Goal: Task Accomplishment & Management: Manage account settings

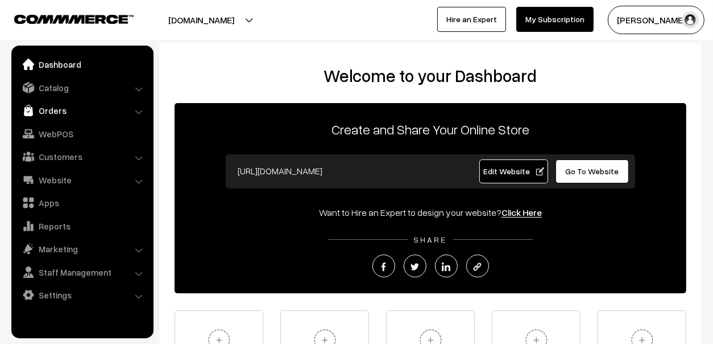
click at [56, 106] on link "Orders" at bounding box center [81, 110] width 135 height 20
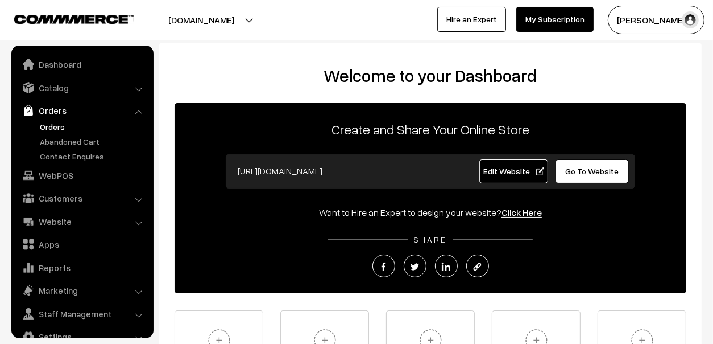
click at [58, 121] on link "Orders" at bounding box center [93, 127] width 113 height 12
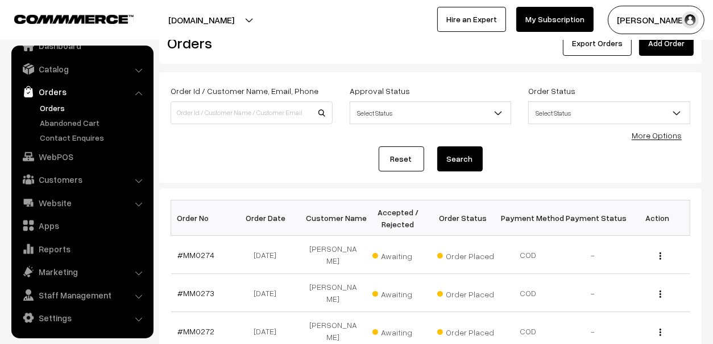
scroll to position [113, 0]
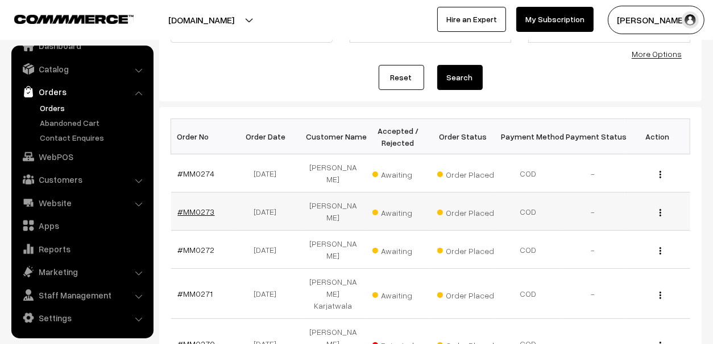
click at [190, 207] on link "#MM0273" at bounding box center [196, 212] width 37 height 10
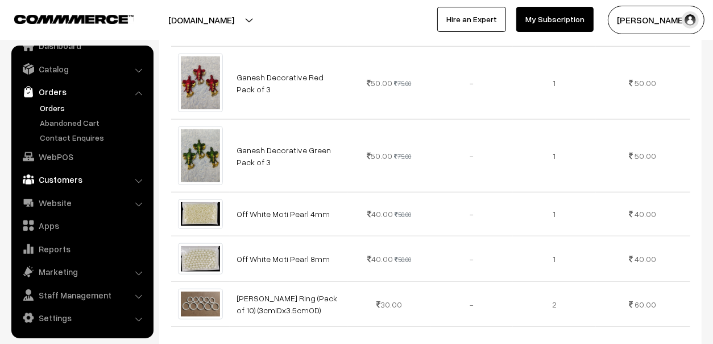
scroll to position [683, 0]
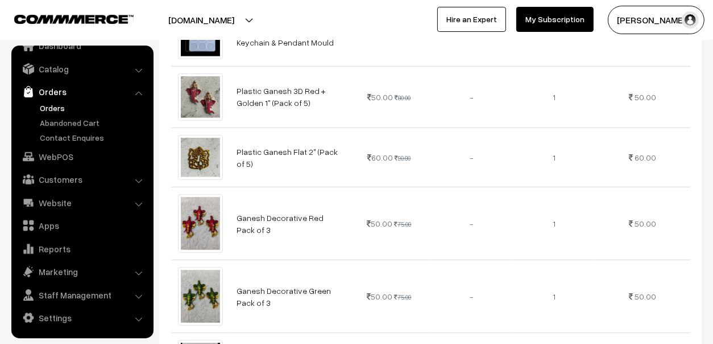
click at [60, 108] on link "Orders" at bounding box center [93, 108] width 113 height 12
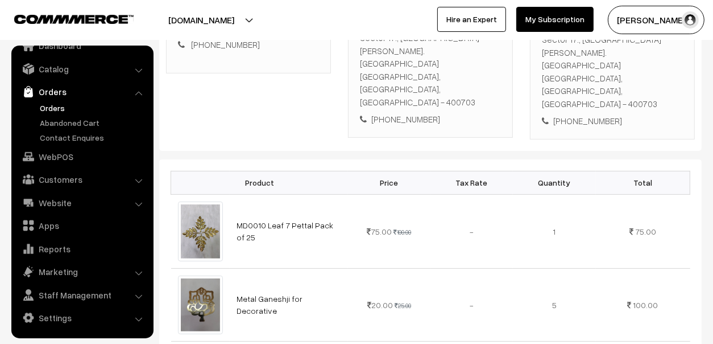
scroll to position [113, 0]
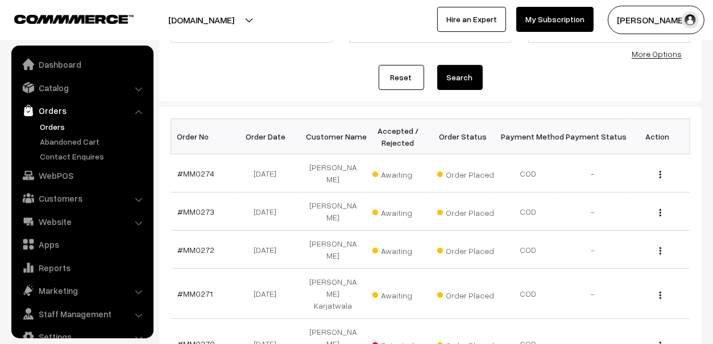
scroll to position [19, 0]
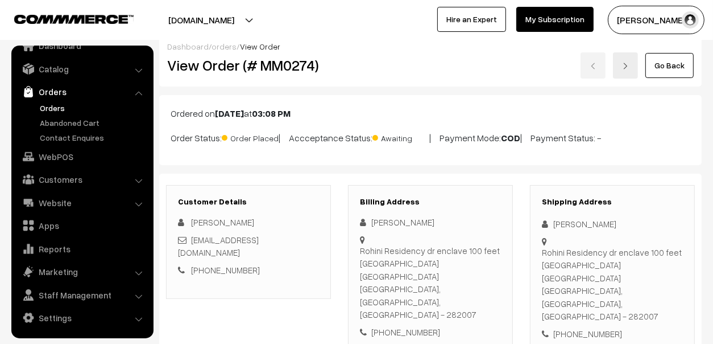
scroll to position [284, 0]
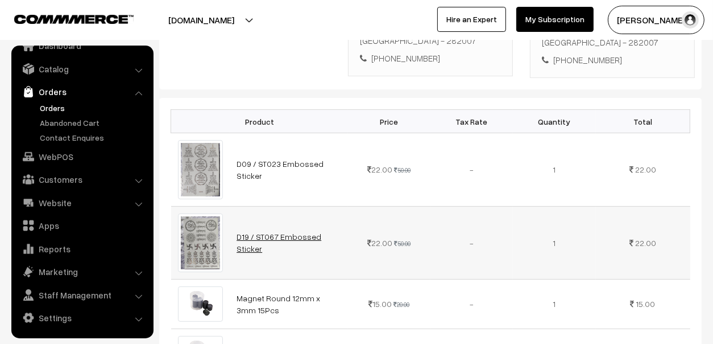
click at [319, 232] on link "D19 / ST067 Embossed Sticker" at bounding box center [279, 243] width 85 height 22
click at [43, 155] on link "WebPOS" at bounding box center [81, 156] width 135 height 20
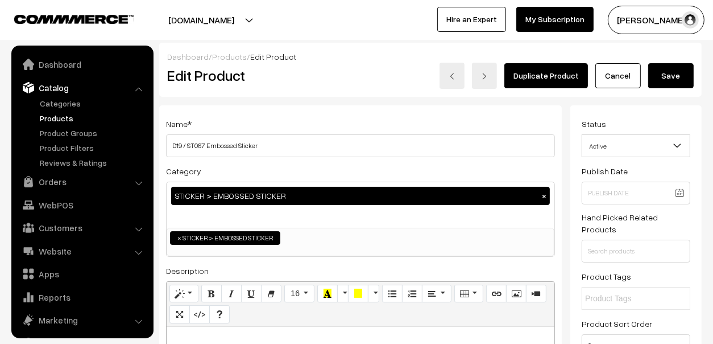
scroll to position [31, 0]
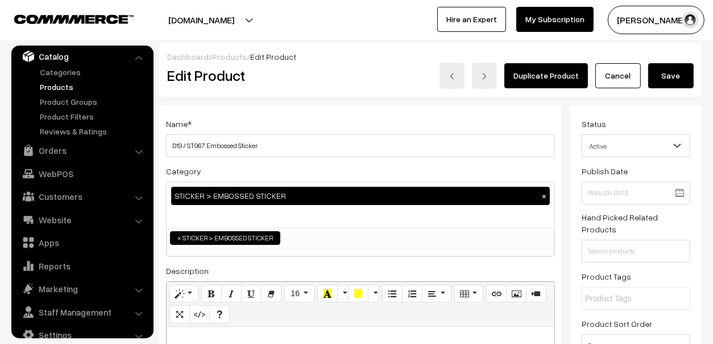
click at [605, 146] on span "Active" at bounding box center [637, 146] width 108 height 20
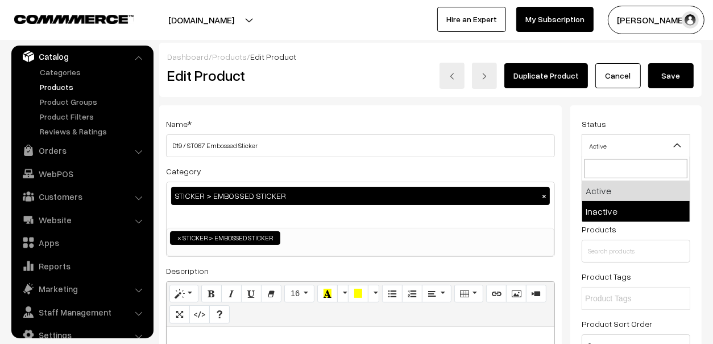
select select "2"
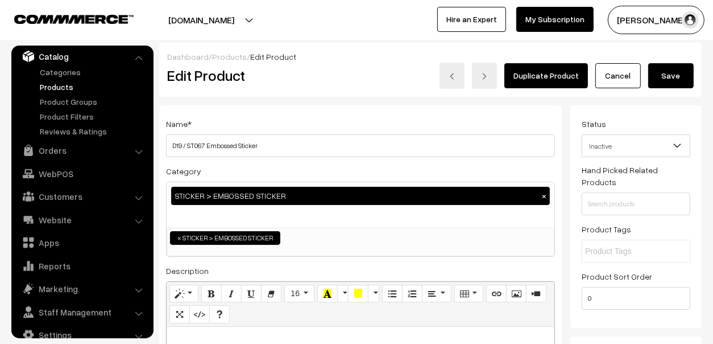
click at [672, 79] on button "Save" at bounding box center [672, 75] width 46 height 25
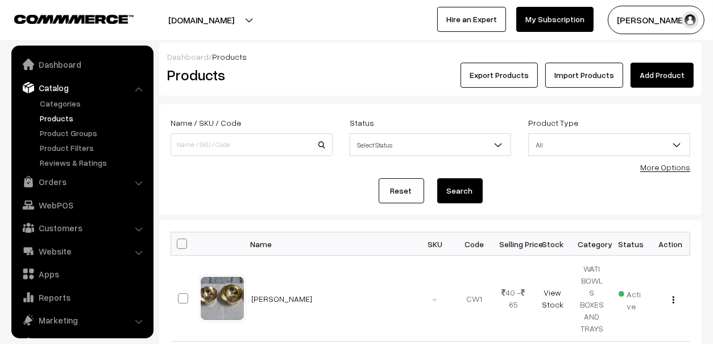
scroll to position [31, 0]
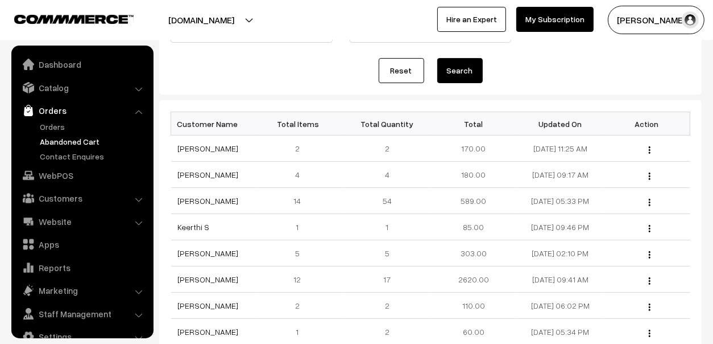
scroll to position [19, 0]
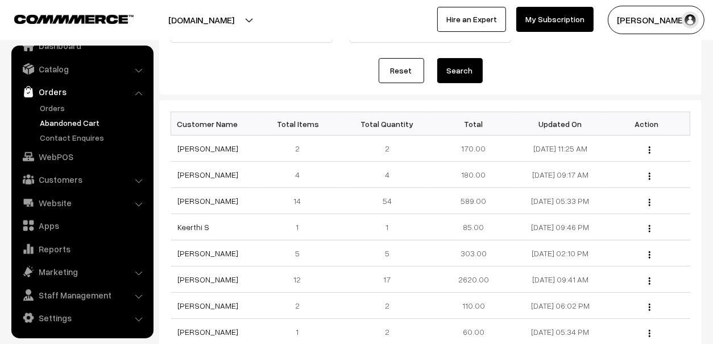
click at [56, 117] on link "Abandoned Cart" at bounding box center [93, 123] width 113 height 12
click at [65, 123] on link "Abandoned Cart" at bounding box center [93, 123] width 113 height 12
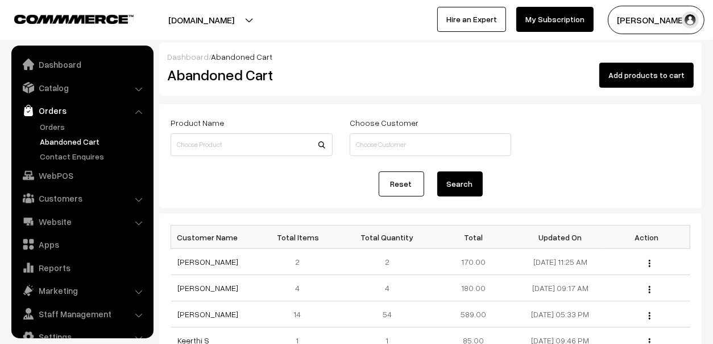
scroll to position [19, 0]
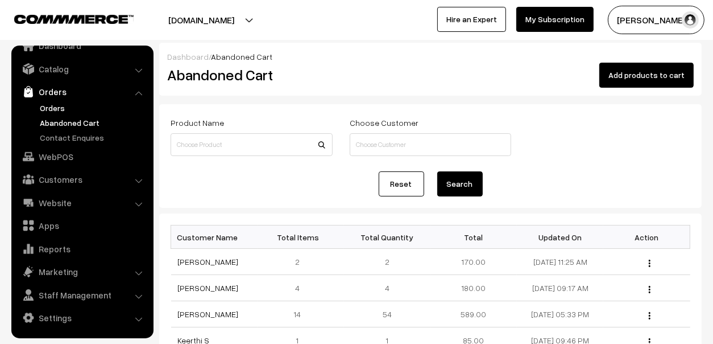
click at [58, 109] on link "Orders" at bounding box center [93, 108] width 113 height 12
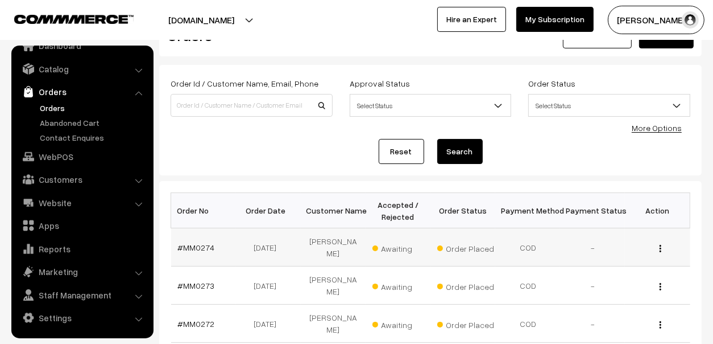
scroll to position [56, 0]
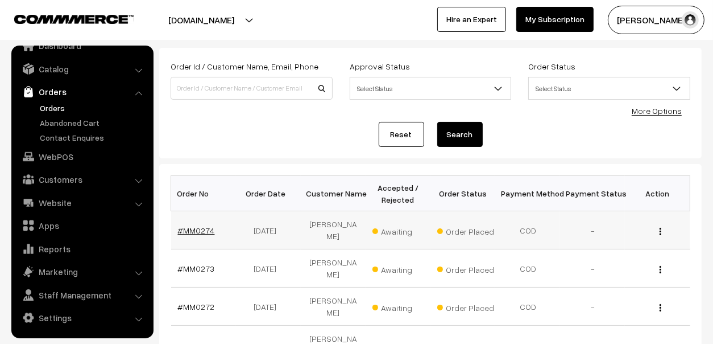
click at [199, 229] on link "#MM0274" at bounding box center [196, 230] width 37 height 10
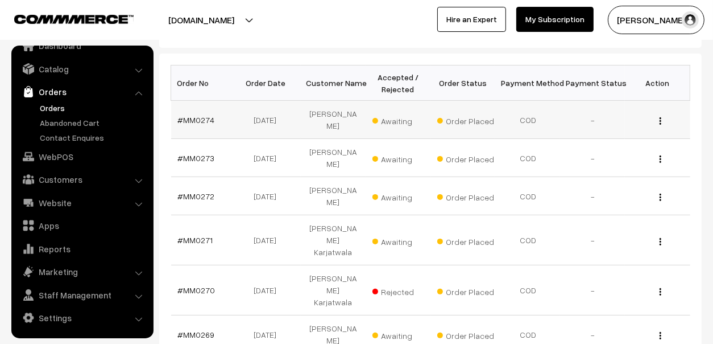
scroll to position [171, 0]
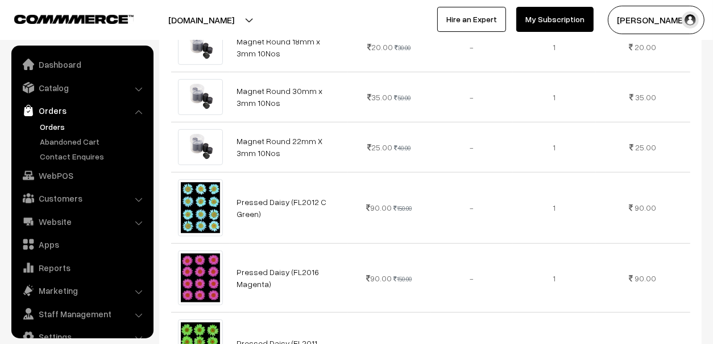
scroll to position [19, 0]
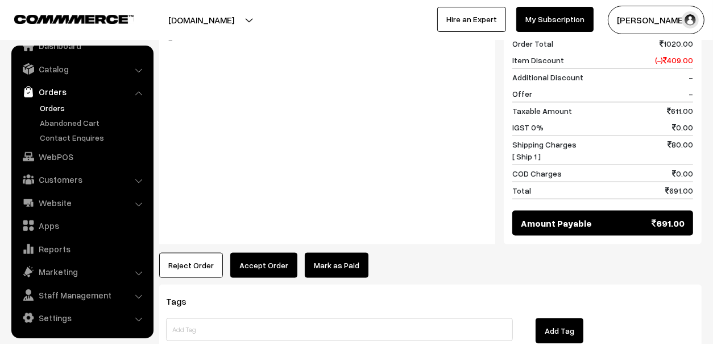
click at [321, 253] on link "Mark as Paid" at bounding box center [337, 265] width 64 height 25
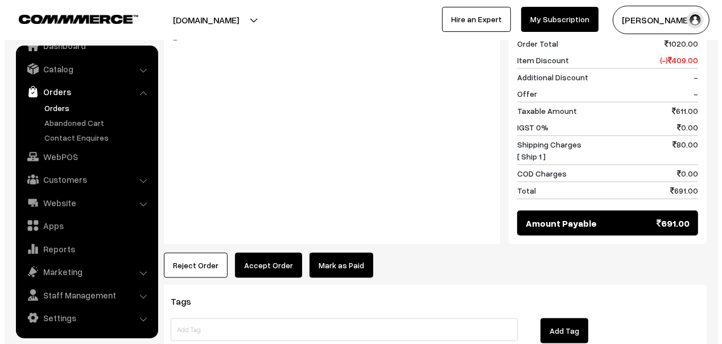
scroll to position [1229, 0]
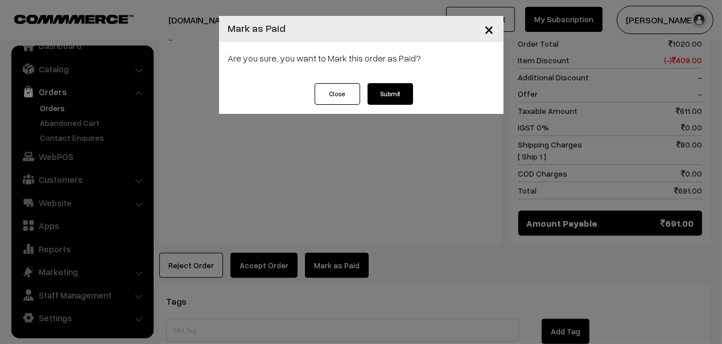
click at [392, 88] on button "Submit" at bounding box center [391, 94] width 46 height 22
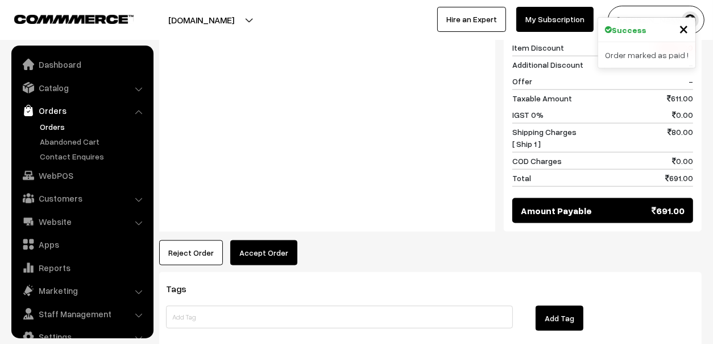
scroll to position [19, 0]
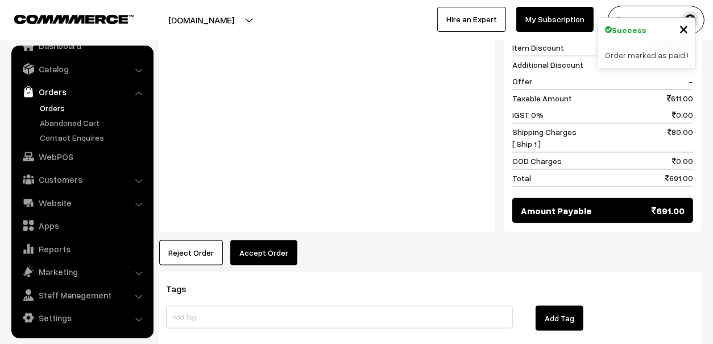
click at [263, 240] on button "Accept Order" at bounding box center [263, 252] width 67 height 25
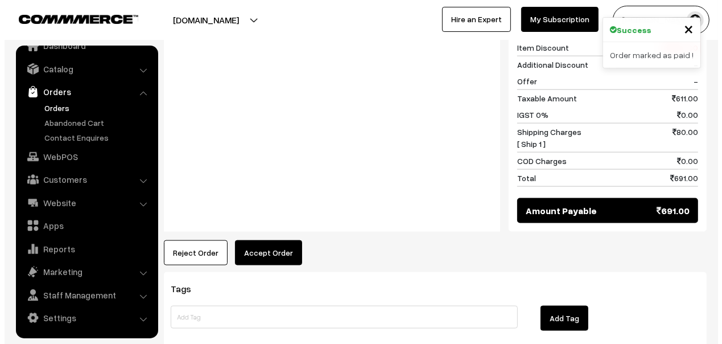
scroll to position [1242, 0]
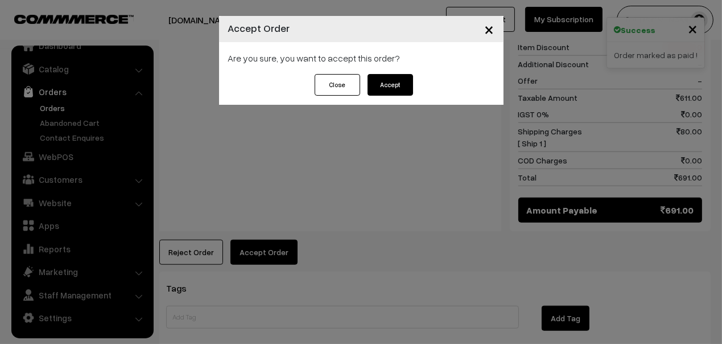
click at [405, 82] on button "Accept" at bounding box center [391, 85] width 46 height 22
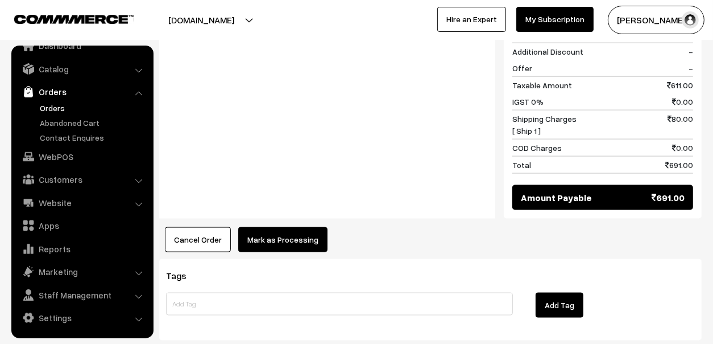
scroll to position [1170, 0]
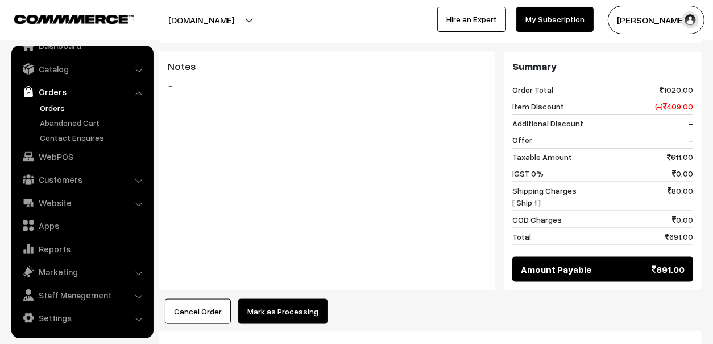
click at [49, 108] on link "Orders" at bounding box center [93, 108] width 113 height 12
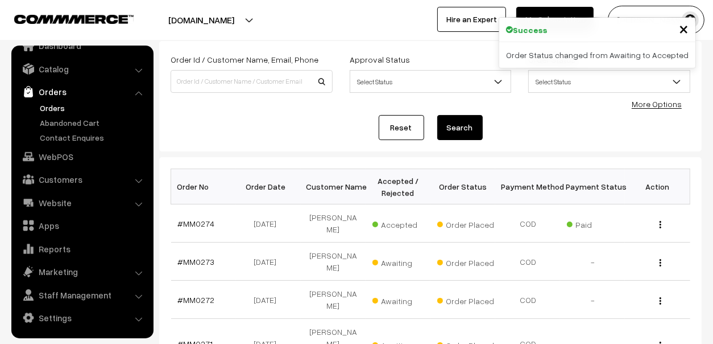
scroll to position [171, 0]
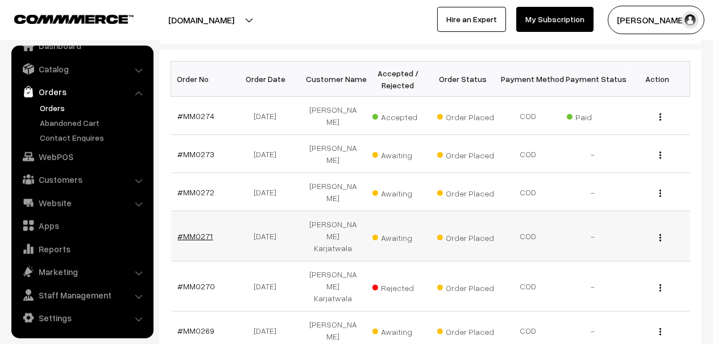
click at [184, 231] on link "#MM0271" at bounding box center [195, 236] width 35 height 10
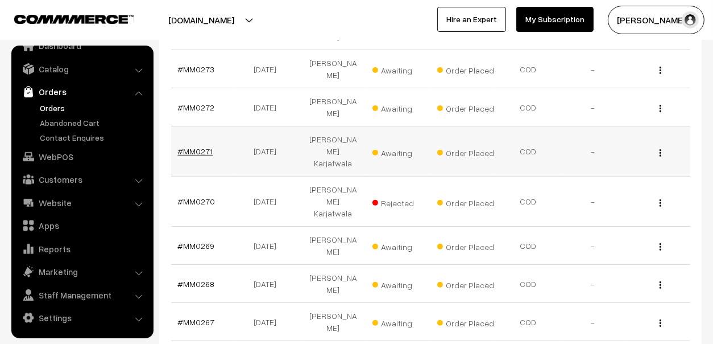
scroll to position [392, 0]
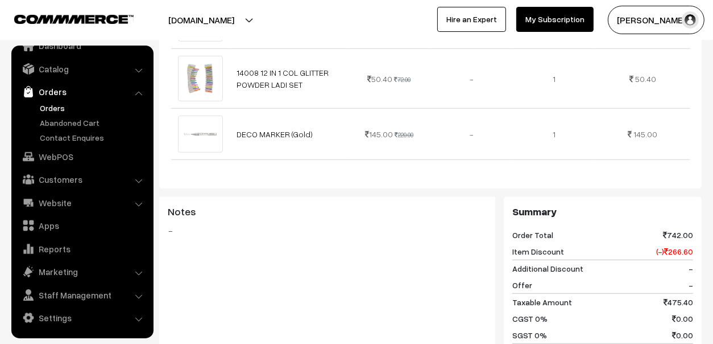
scroll to position [715, 0]
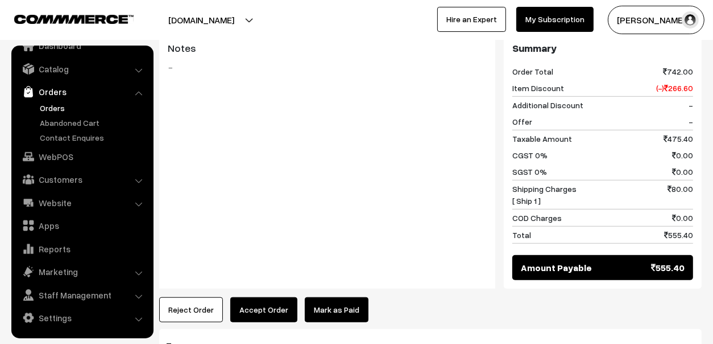
click at [279, 297] on button "Accept Order" at bounding box center [263, 309] width 67 height 25
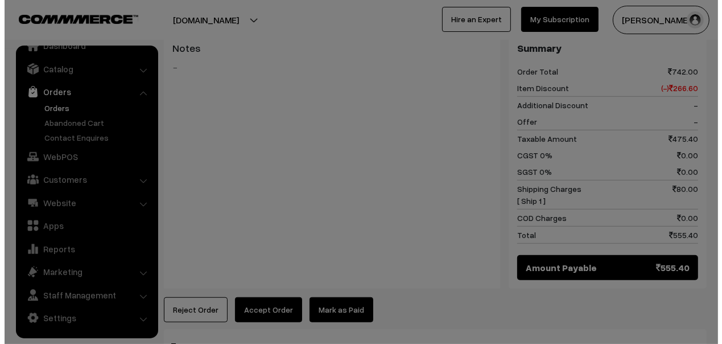
scroll to position [715, 0]
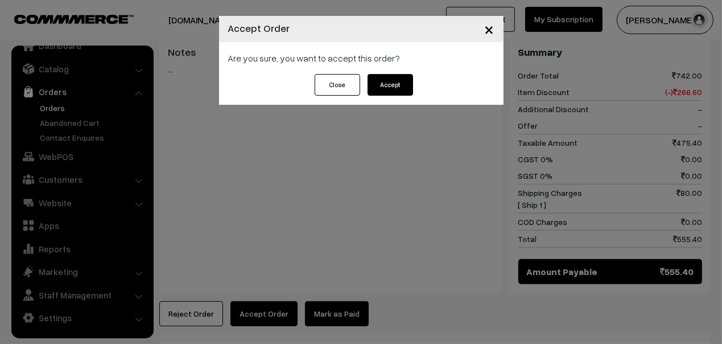
click at [386, 91] on button "Accept" at bounding box center [391, 85] width 46 height 22
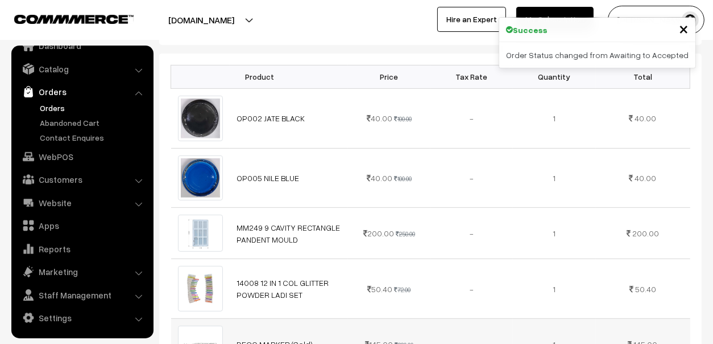
scroll to position [626, 0]
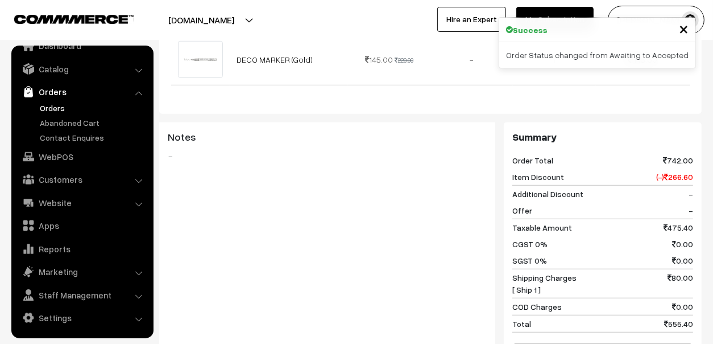
click at [364, 271] on div "Dashboard / orders / View Order View Order (# MM0271) Go Back Ordered on Aug 17…" at bounding box center [430, 20] width 543 height 1207
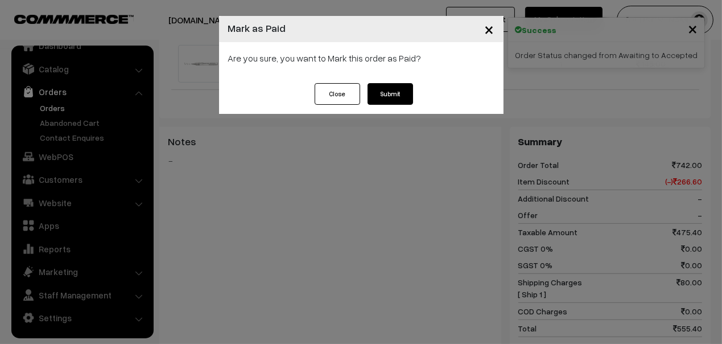
click at [398, 93] on button "Submit" at bounding box center [391, 94] width 46 height 22
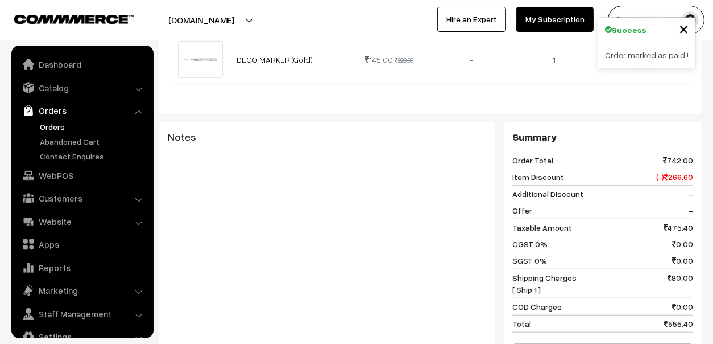
scroll to position [19, 0]
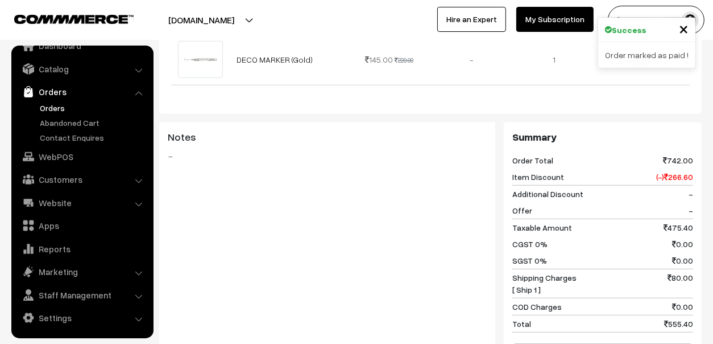
click at [45, 108] on link "Orders" at bounding box center [93, 108] width 113 height 12
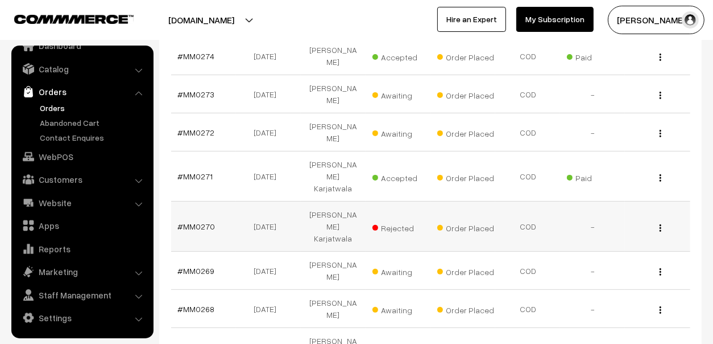
scroll to position [284, 0]
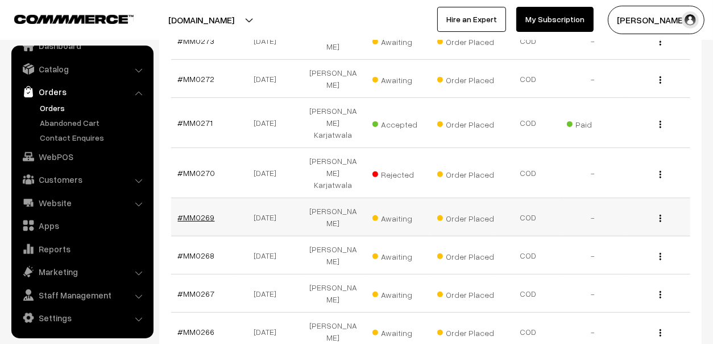
click at [194, 212] on link "#MM0269" at bounding box center [196, 217] width 37 height 10
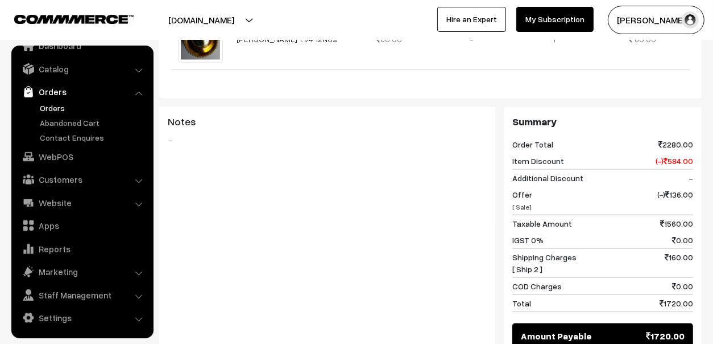
scroll to position [1274, 0]
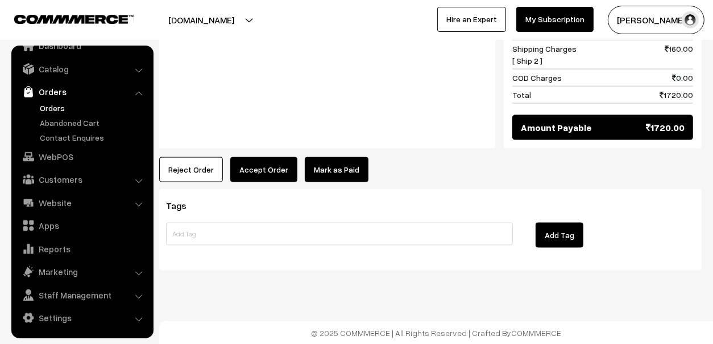
click at [273, 170] on button "Accept Order" at bounding box center [263, 169] width 67 height 25
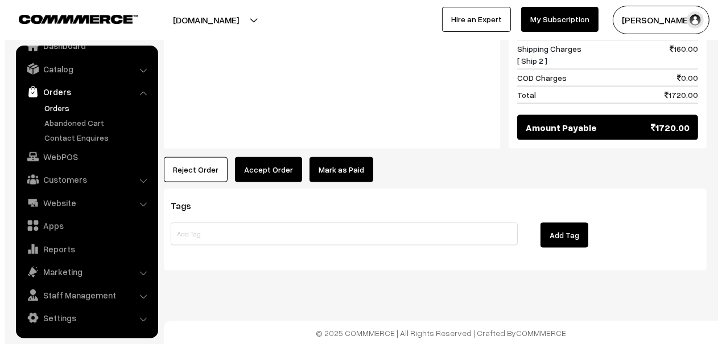
scroll to position [1285, 0]
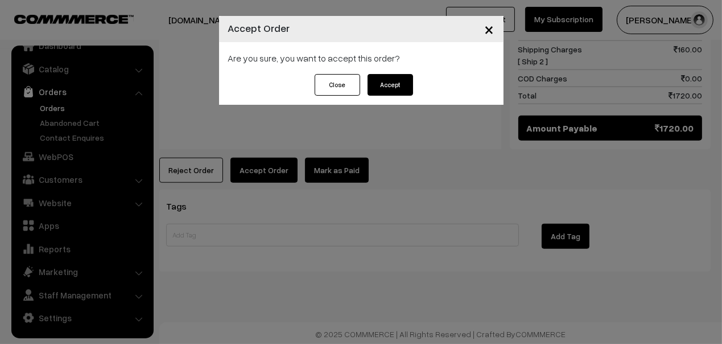
click at [398, 80] on button "Accept" at bounding box center [391, 85] width 46 height 22
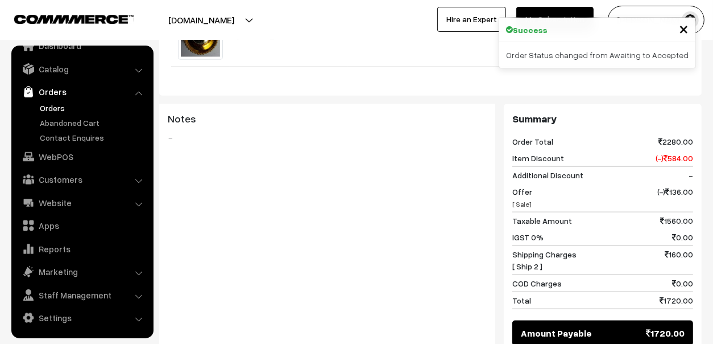
scroll to position [1195, 0]
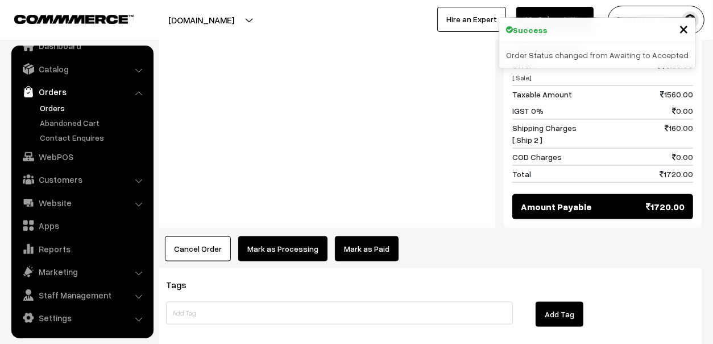
click at [377, 245] on link "Mark as Paid" at bounding box center [367, 248] width 64 height 25
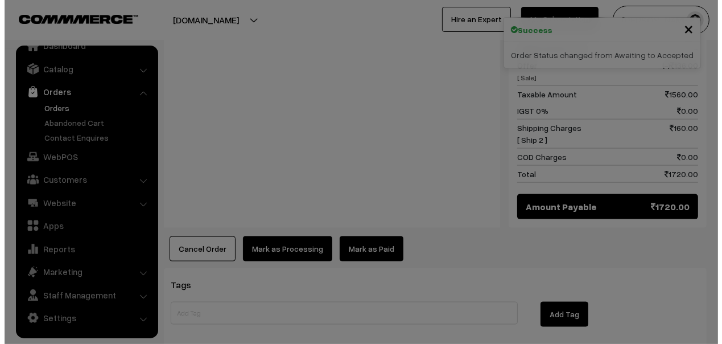
scroll to position [1206, 0]
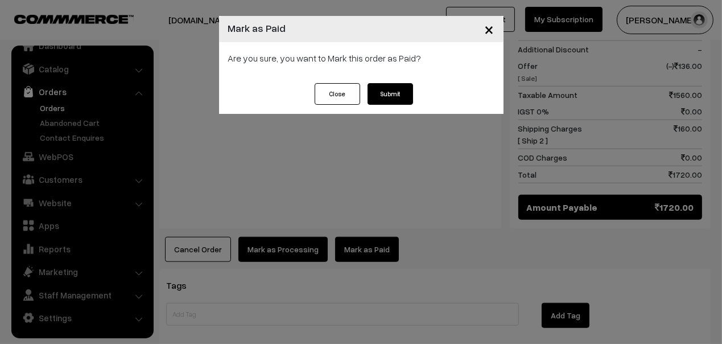
click at [371, 85] on button "Submit" at bounding box center [391, 94] width 46 height 22
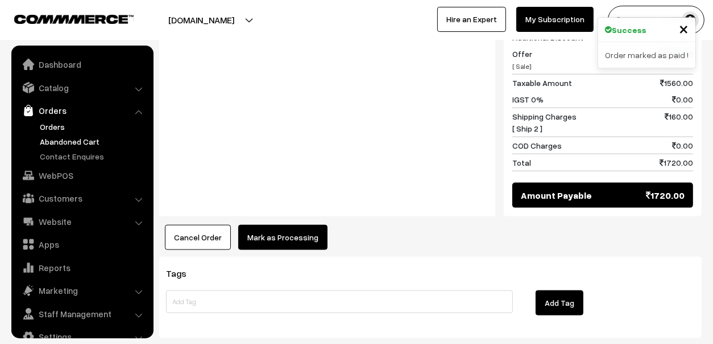
scroll to position [19, 0]
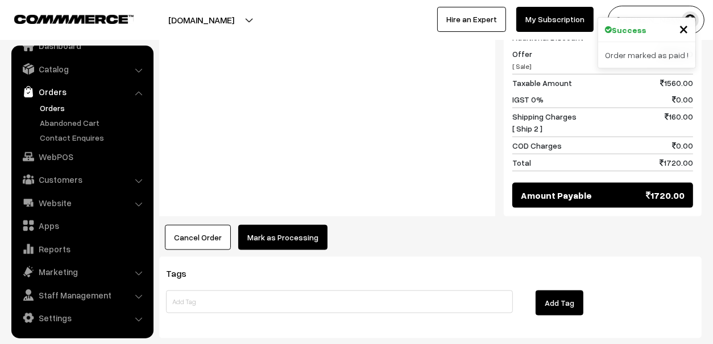
click at [46, 108] on link "Orders" at bounding box center [93, 108] width 113 height 12
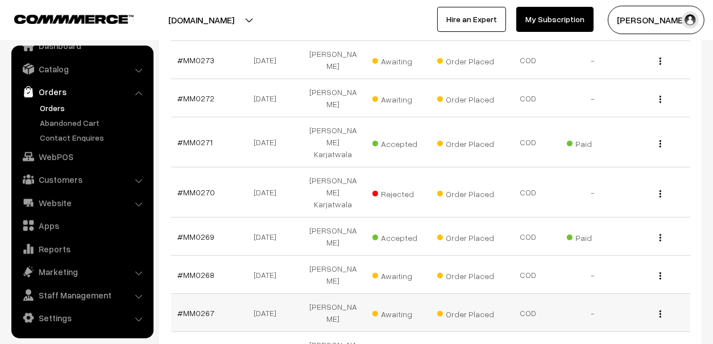
scroll to position [284, 0]
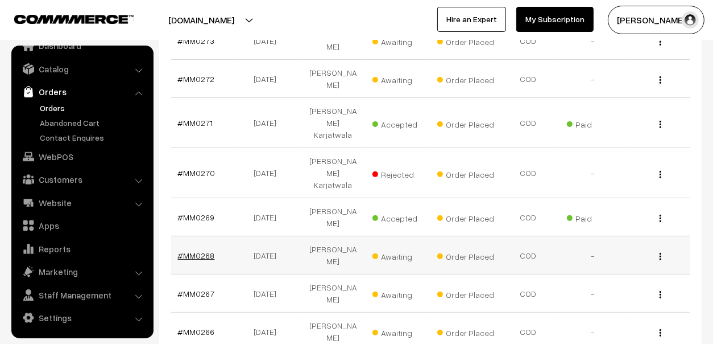
click at [190, 250] on link "#MM0268" at bounding box center [196, 255] width 37 height 10
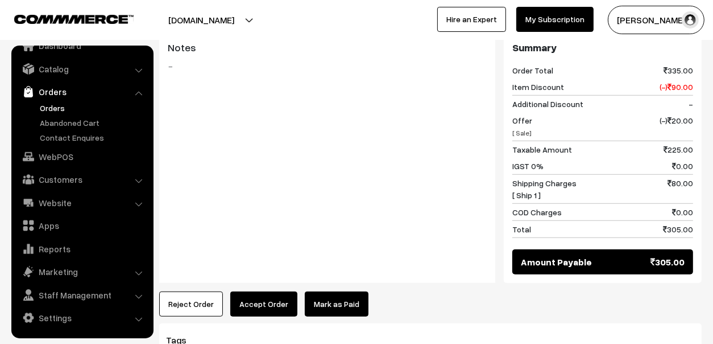
scroll to position [697, 0]
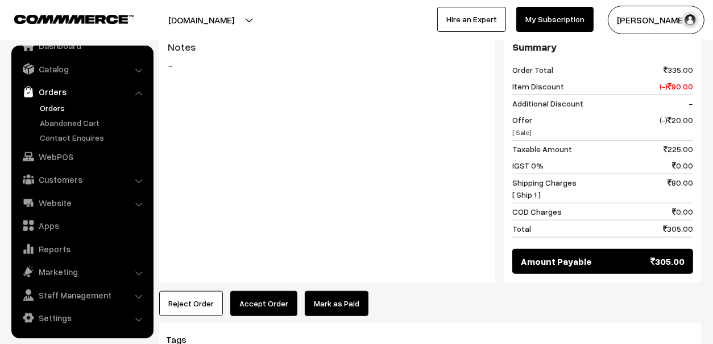
click at [280, 291] on button "Accept Order" at bounding box center [263, 303] width 67 height 25
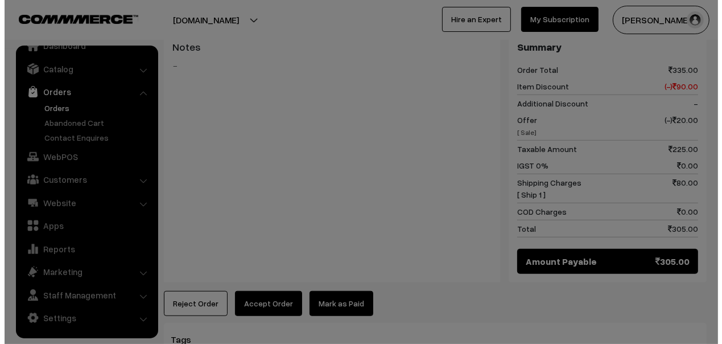
scroll to position [700, 0]
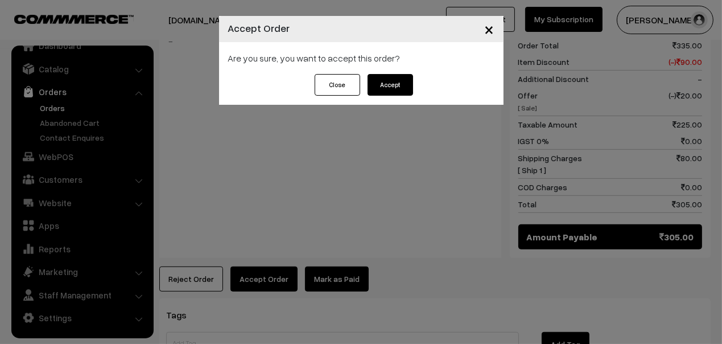
click at [389, 86] on button "Accept" at bounding box center [391, 85] width 46 height 22
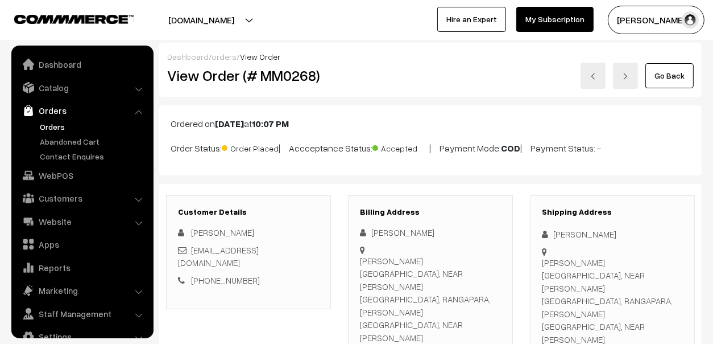
scroll to position [19, 0]
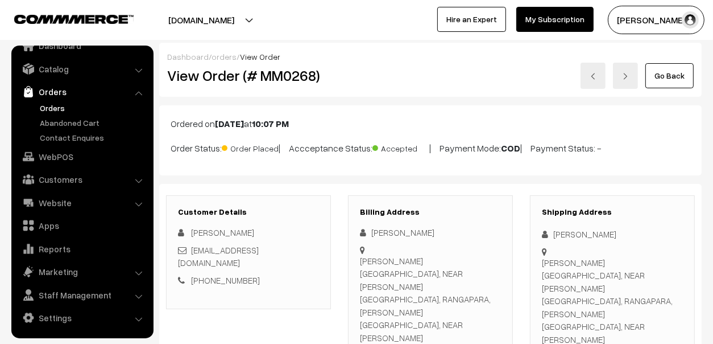
click at [51, 108] on link "Orders" at bounding box center [93, 108] width 113 height 12
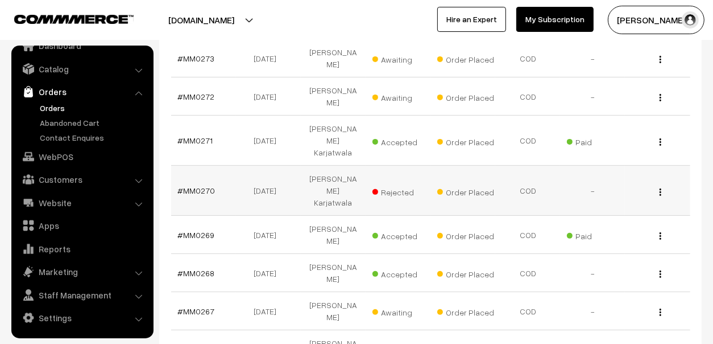
scroll to position [284, 0]
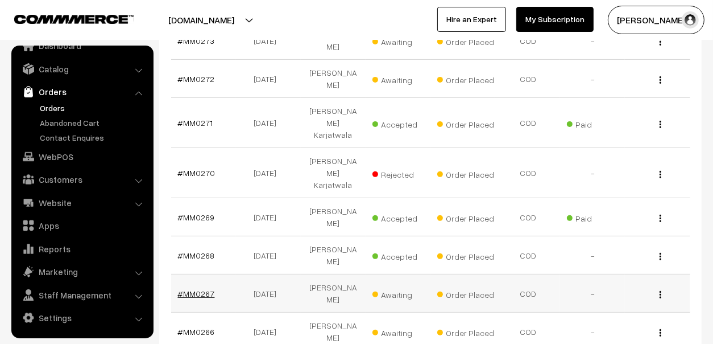
click at [199, 288] on link "#MM0267" at bounding box center [196, 293] width 37 height 10
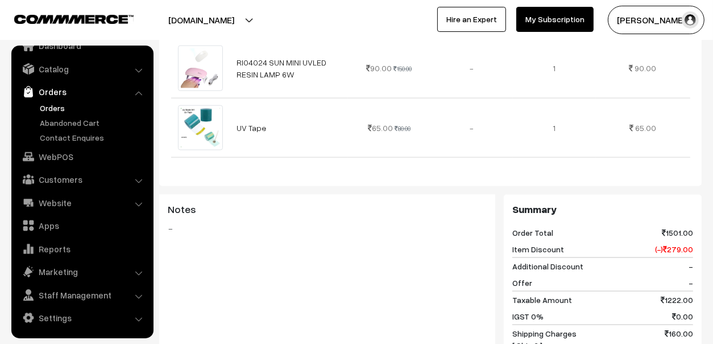
scroll to position [1536, 0]
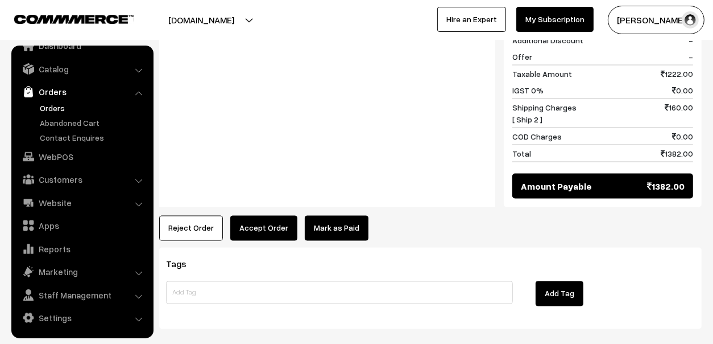
click at [272, 216] on button "Accept Order" at bounding box center [263, 228] width 67 height 25
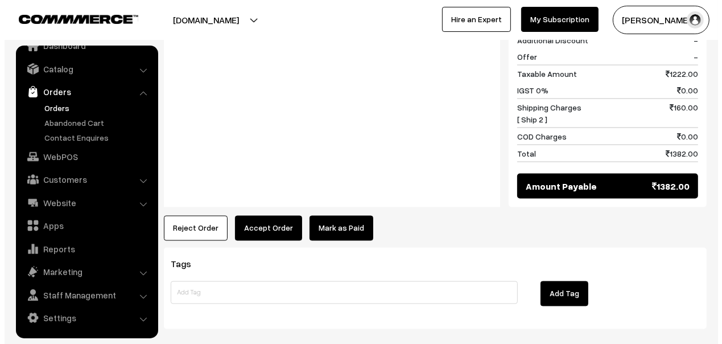
scroll to position [1552, 0]
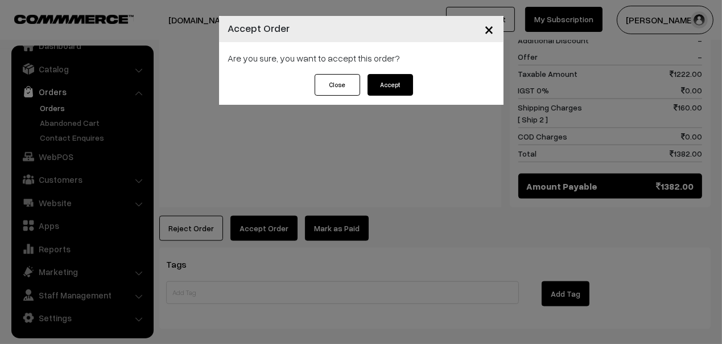
click at [395, 81] on button "Accept" at bounding box center [391, 85] width 46 height 22
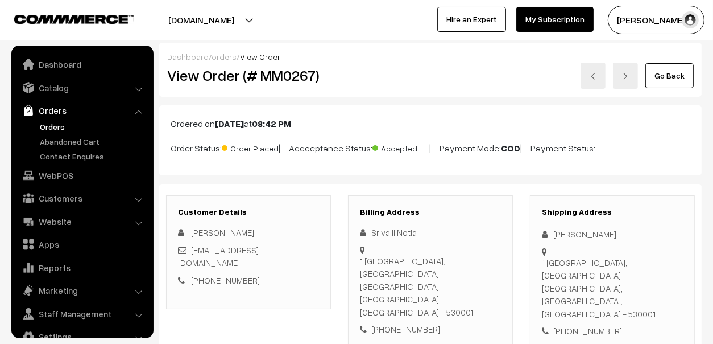
scroll to position [19, 0]
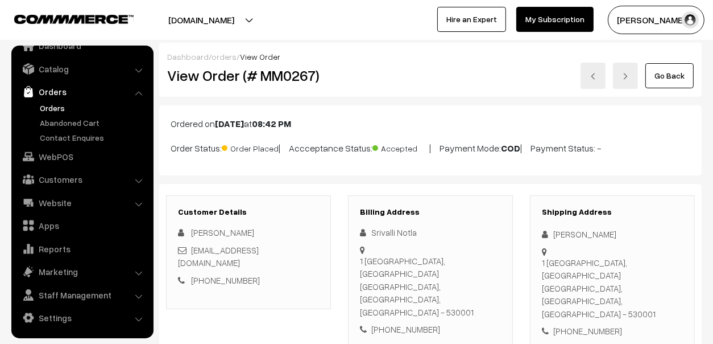
click at [60, 104] on link "Orders" at bounding box center [93, 108] width 113 height 12
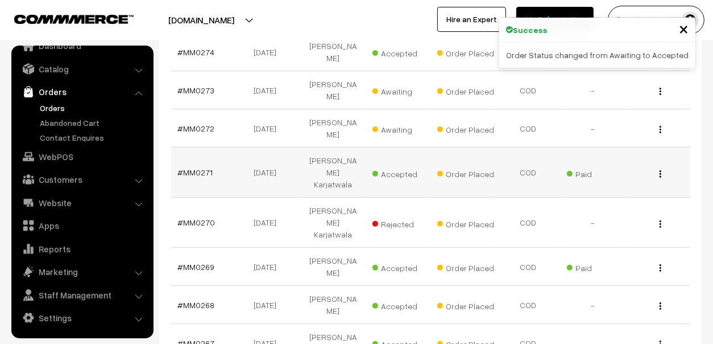
scroll to position [335, 0]
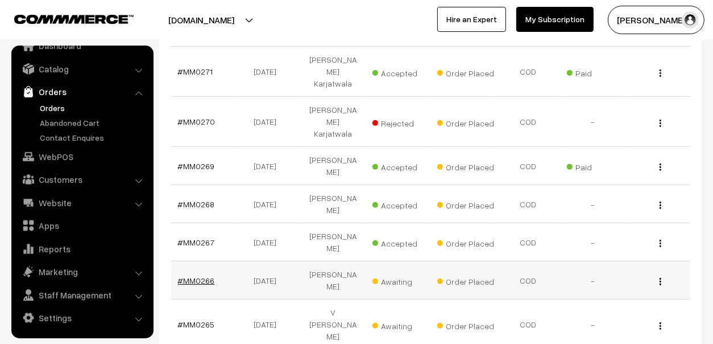
click at [204, 275] on link "#MM0266" at bounding box center [196, 280] width 37 height 10
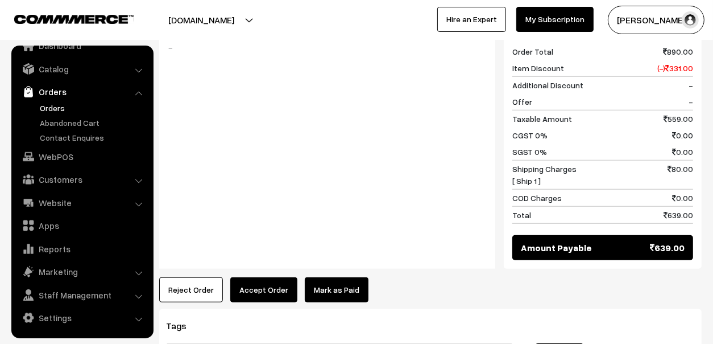
scroll to position [796, 0]
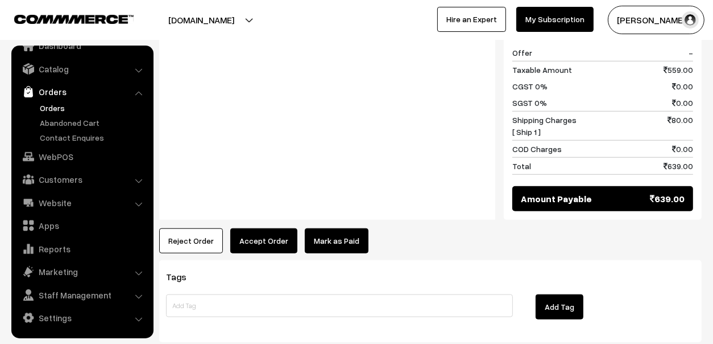
click at [180, 228] on button "Reject Order" at bounding box center [191, 240] width 64 height 25
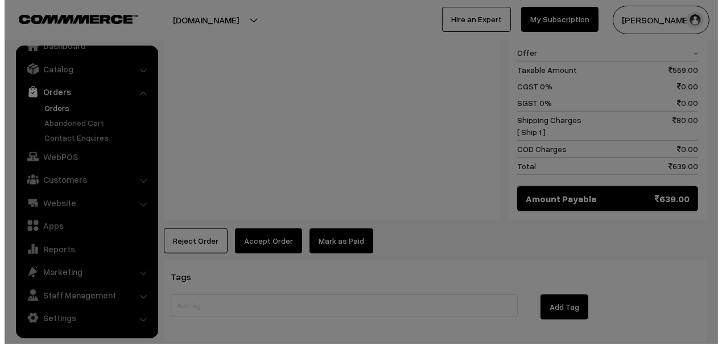
scroll to position [801, 0]
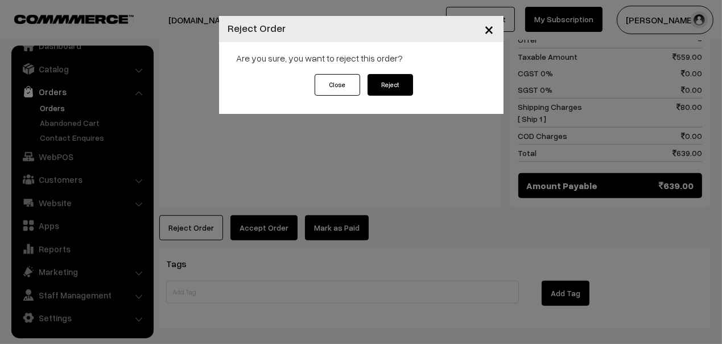
click at [391, 81] on button "Reject" at bounding box center [391, 85] width 46 height 22
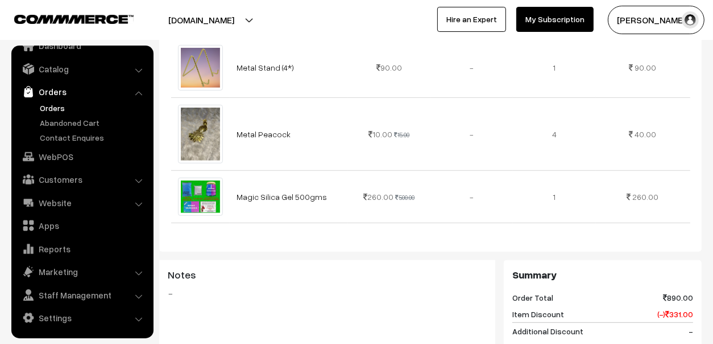
scroll to position [455, 0]
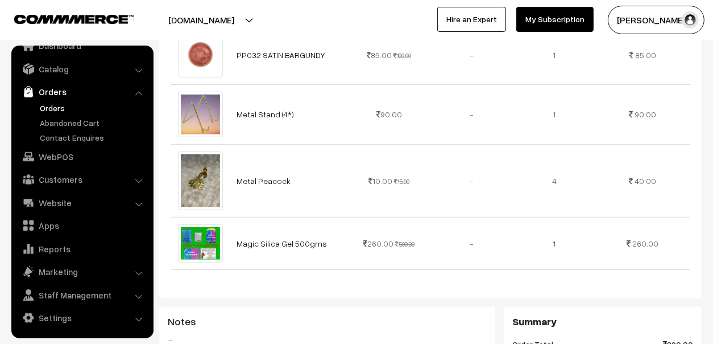
click at [50, 109] on link "Orders" at bounding box center [93, 108] width 113 height 12
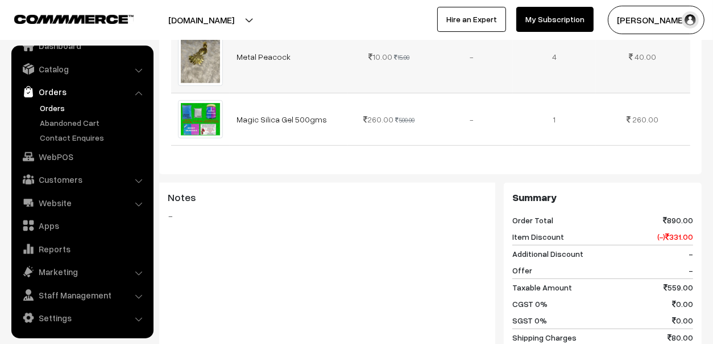
scroll to position [683, 0]
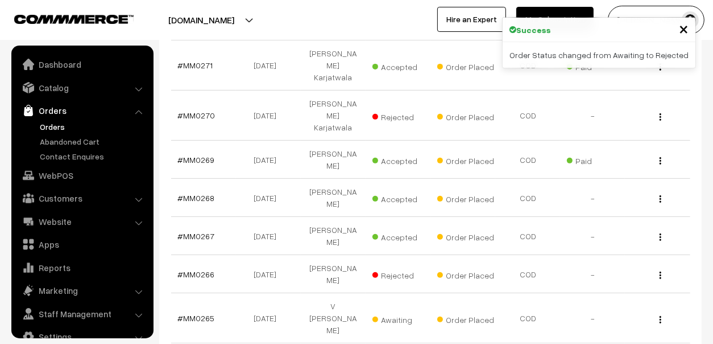
scroll to position [19, 0]
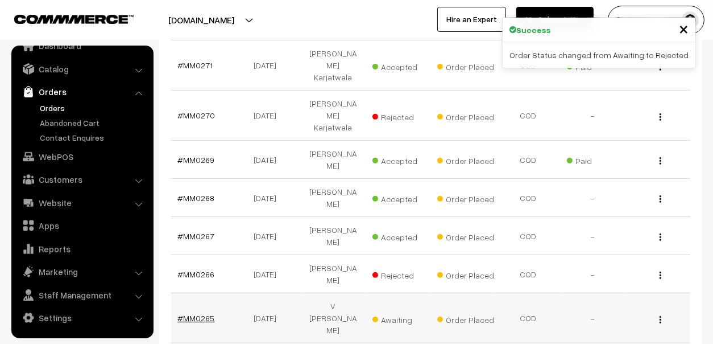
click at [192, 313] on link "#MM0265" at bounding box center [196, 318] width 37 height 10
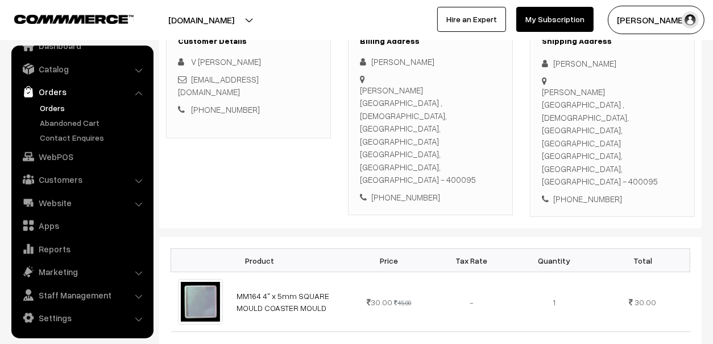
scroll to position [568, 0]
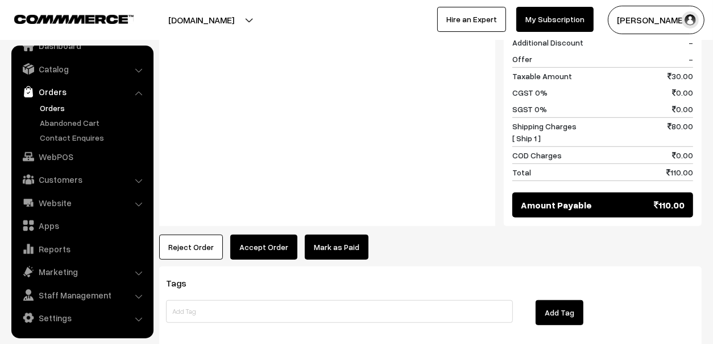
click at [199, 234] on button "Reject Order" at bounding box center [191, 246] width 64 height 25
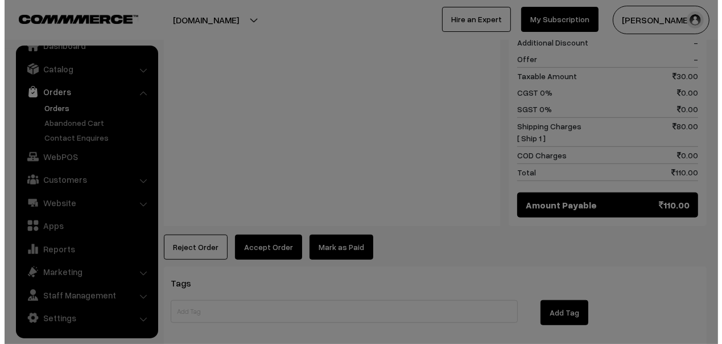
scroll to position [570, 0]
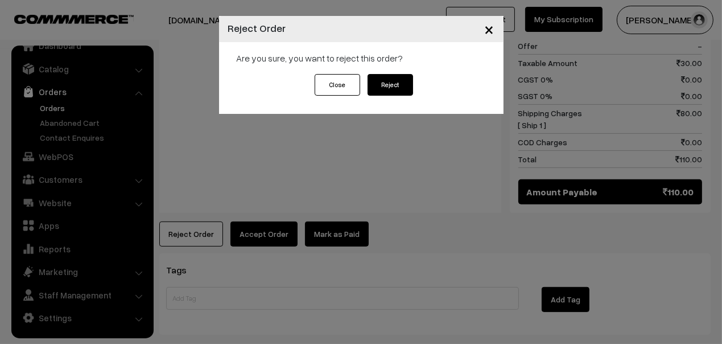
click at [404, 81] on button "Reject" at bounding box center [391, 85] width 46 height 22
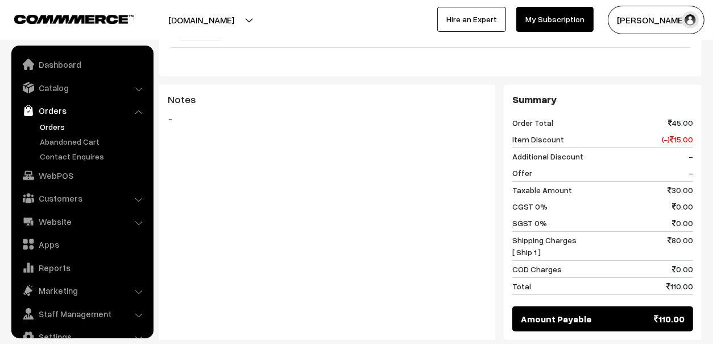
scroll to position [19, 0]
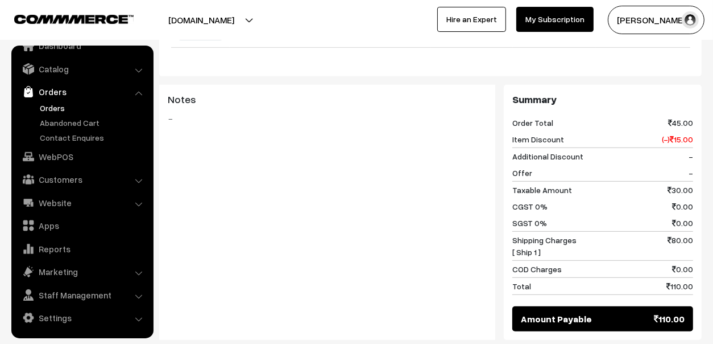
click at [50, 104] on link "Orders" at bounding box center [93, 108] width 113 height 12
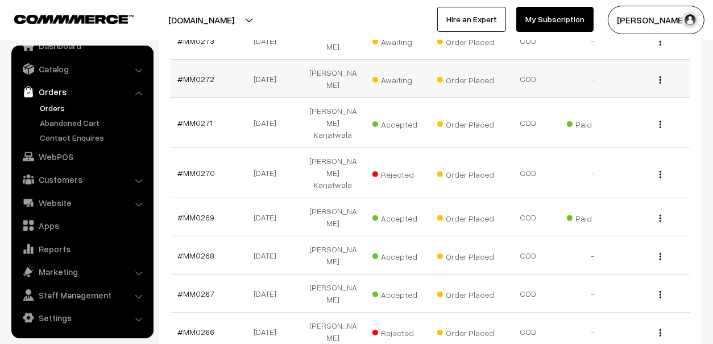
scroll to position [392, 0]
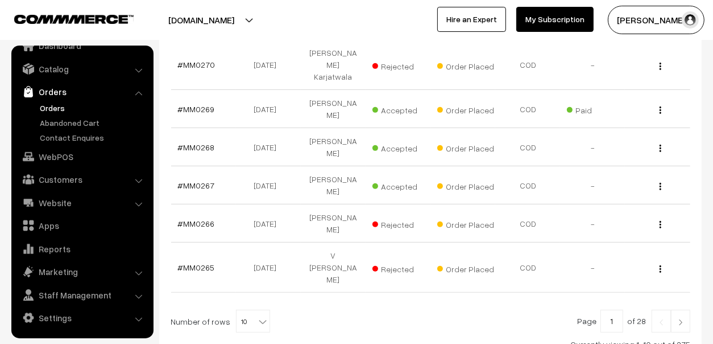
click at [241, 310] on span "10" at bounding box center [253, 321] width 33 height 23
select select "100"
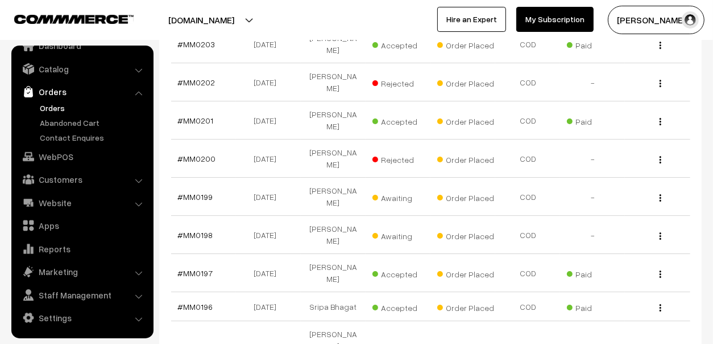
scroll to position [3229, 0]
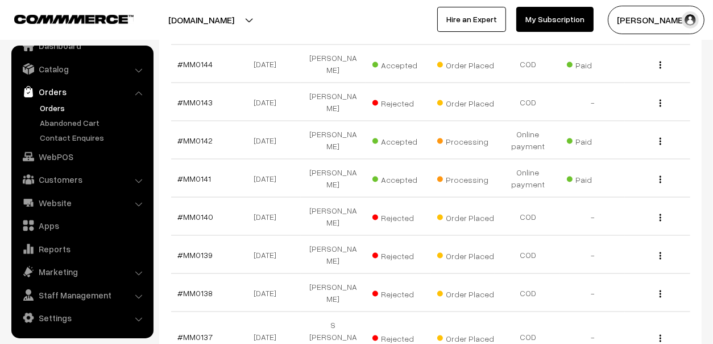
scroll to position [1366, 0]
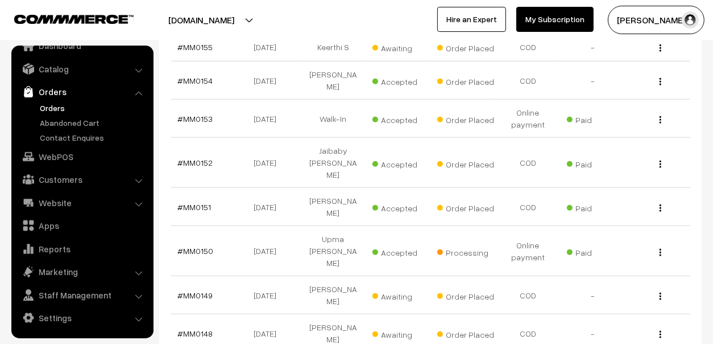
scroll to position [967, 0]
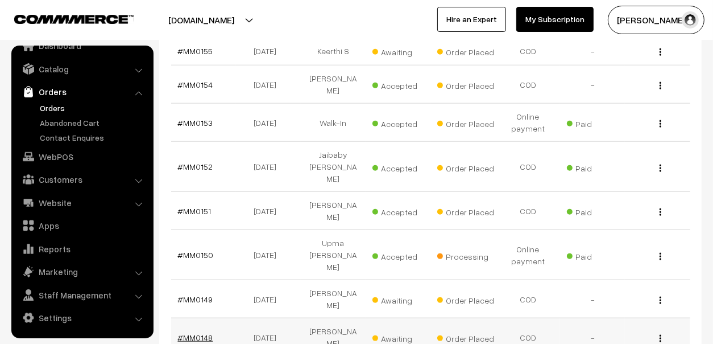
click at [196, 332] on link "#MM0148" at bounding box center [195, 337] width 35 height 10
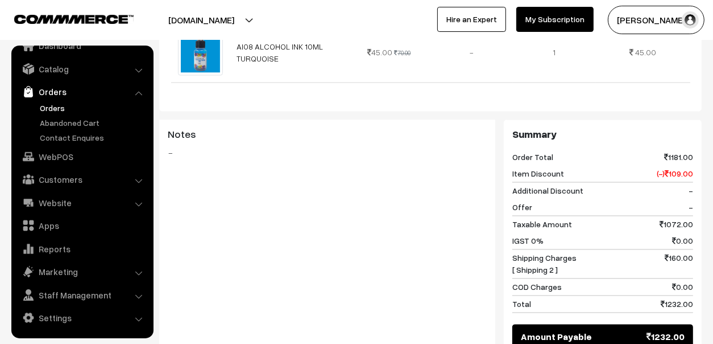
scroll to position [1972, 0]
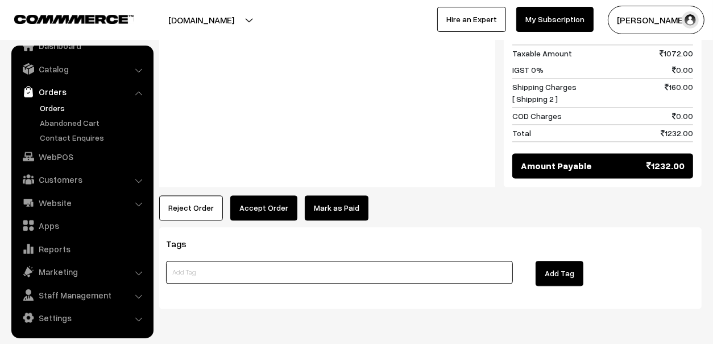
click at [222, 261] on input at bounding box center [339, 272] width 347 height 23
type input "s"
type input "A"
click at [64, 106] on link "Orders" at bounding box center [93, 108] width 113 height 12
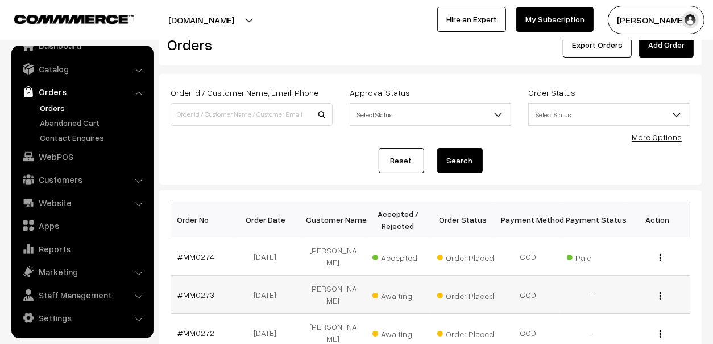
scroll to position [113, 0]
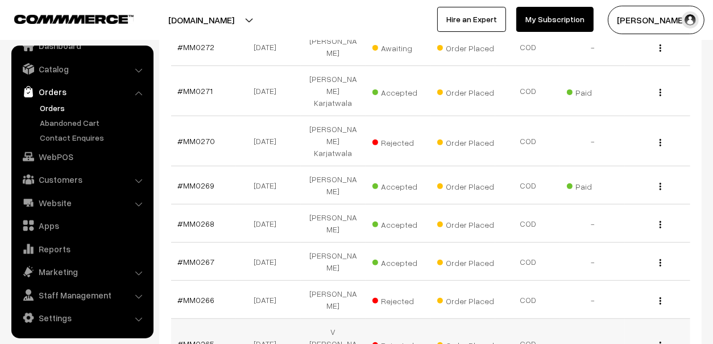
scroll to position [341, 0]
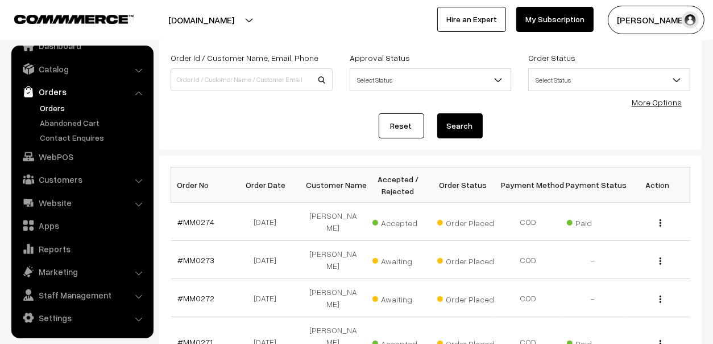
scroll to position [0, 0]
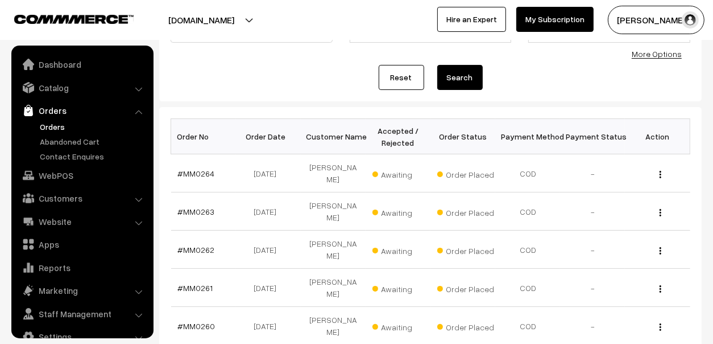
scroll to position [19, 0]
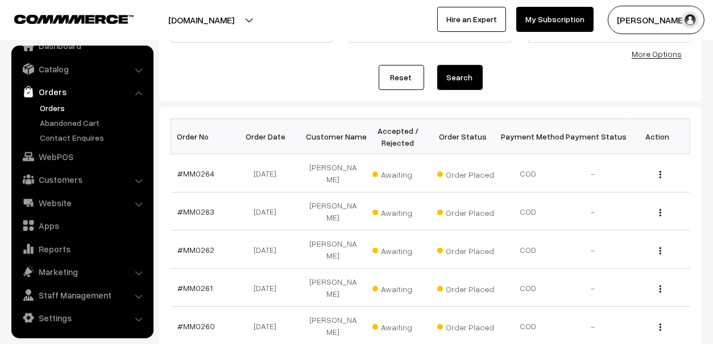
click at [55, 105] on link "Orders" at bounding box center [93, 108] width 113 height 12
click at [51, 118] on link "Abandoned Cart" at bounding box center [93, 123] width 113 height 12
click at [57, 120] on link "Abandoned Cart" at bounding box center [93, 123] width 113 height 12
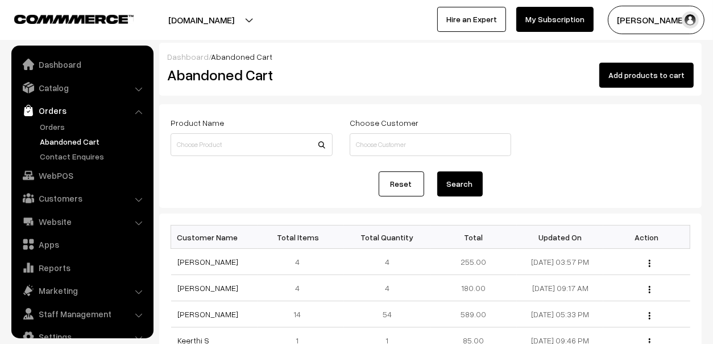
scroll to position [19, 0]
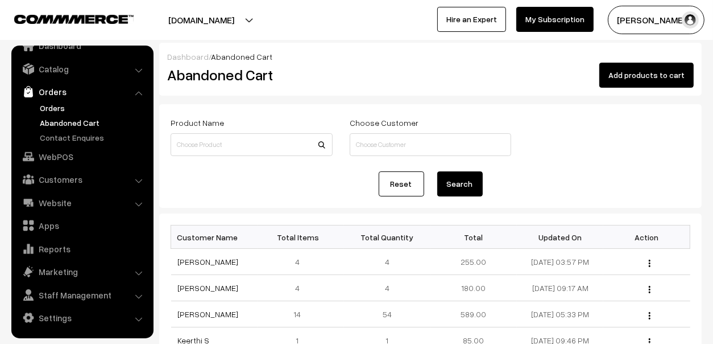
click at [62, 106] on link "Orders" at bounding box center [93, 108] width 113 height 12
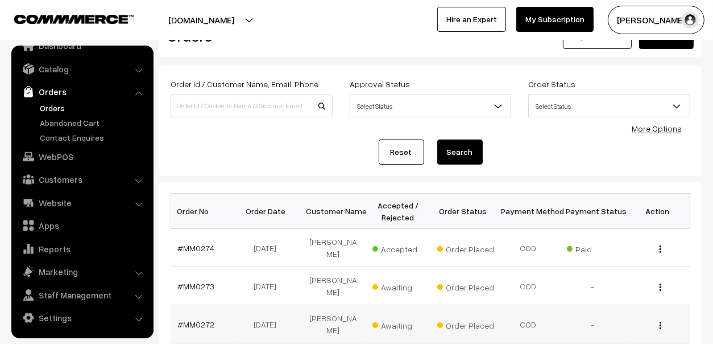
scroll to position [56, 0]
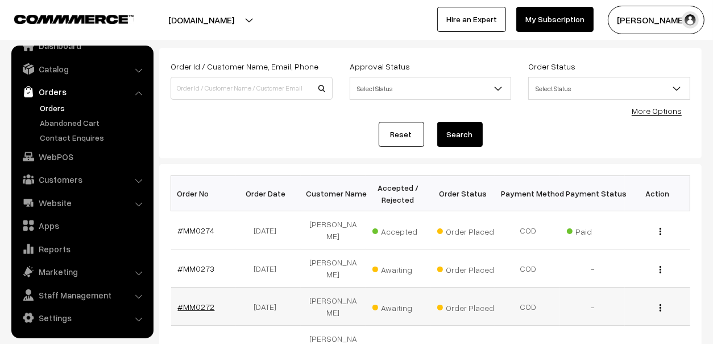
click at [189, 302] on link "#MM0272" at bounding box center [196, 307] width 37 height 10
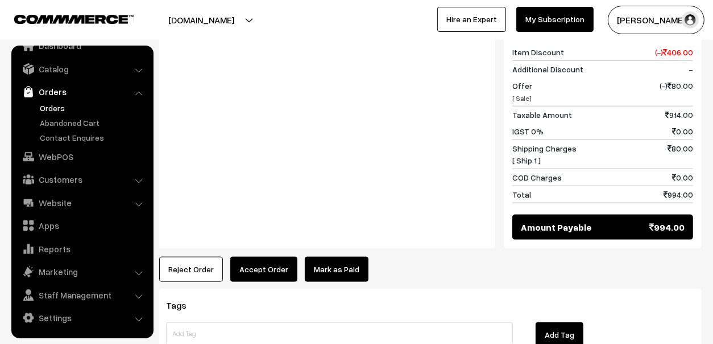
scroll to position [1186, 0]
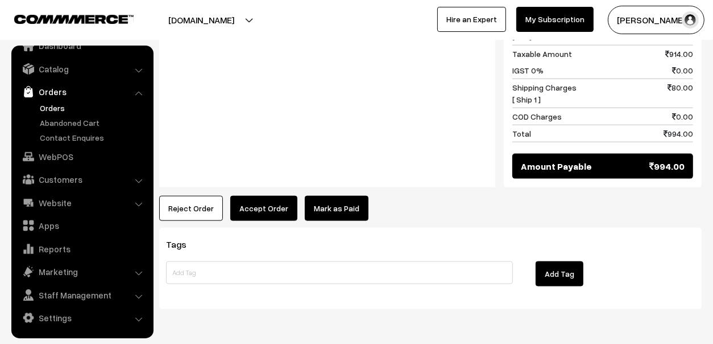
click at [253, 196] on button "Accept Order" at bounding box center [263, 208] width 67 height 25
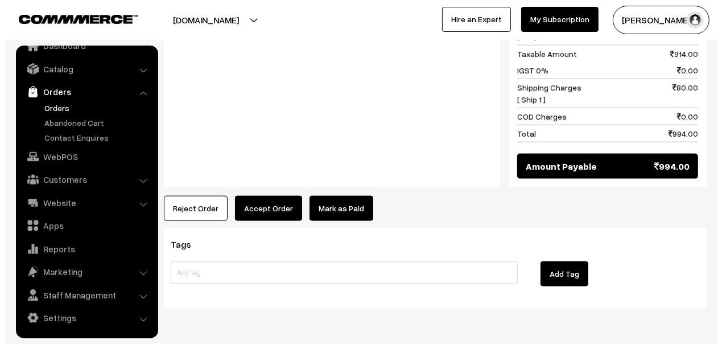
scroll to position [1197, 0]
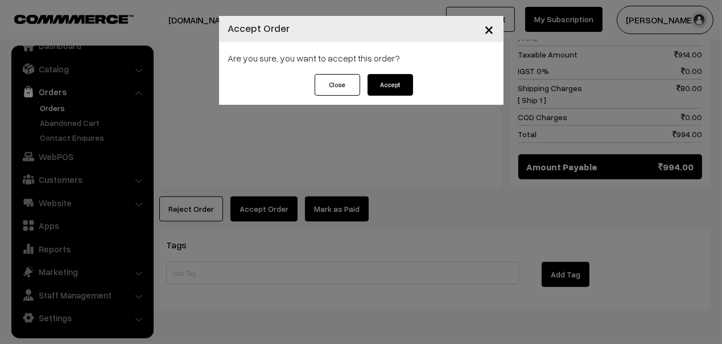
click at [387, 80] on button "Accept" at bounding box center [391, 85] width 46 height 22
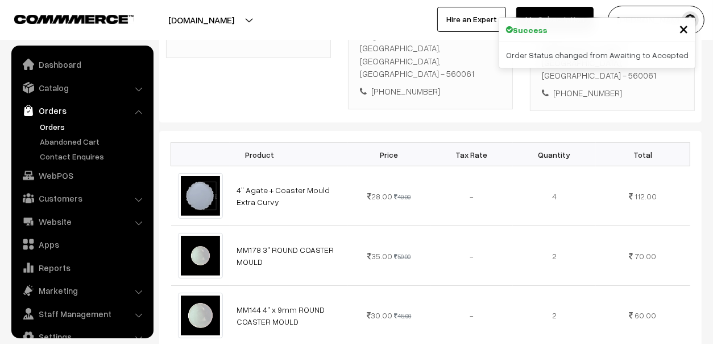
scroll to position [19, 0]
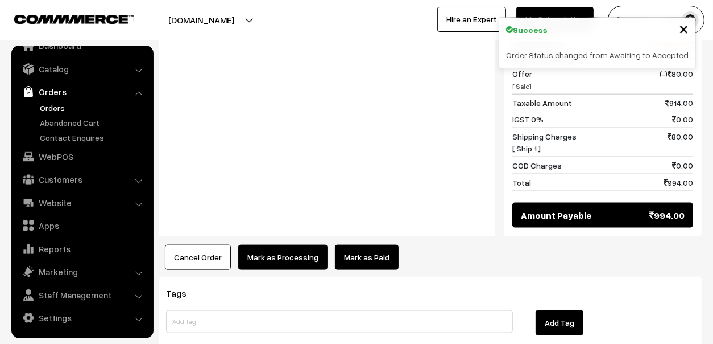
click at [356, 245] on link "Mark as Paid" at bounding box center [367, 257] width 64 height 25
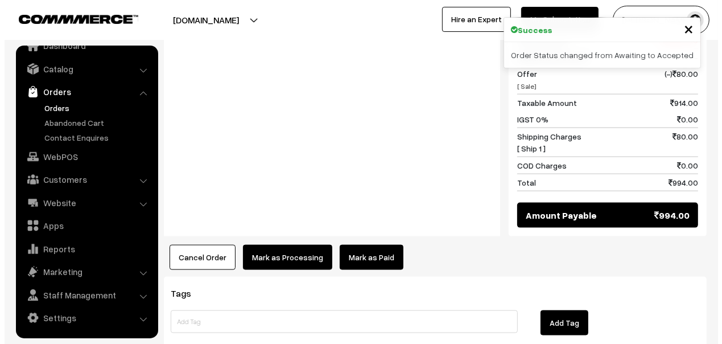
scroll to position [1149, 0]
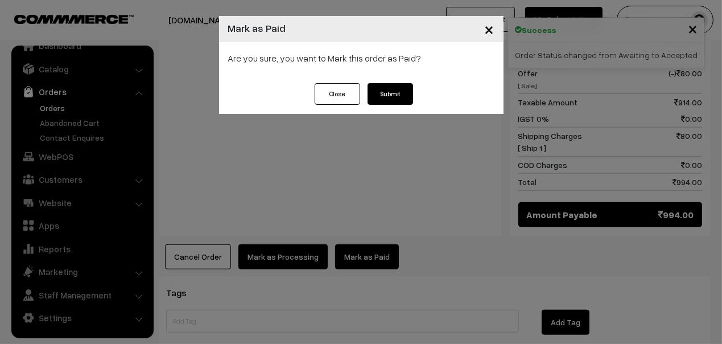
click at [395, 84] on button "Submit" at bounding box center [391, 94] width 46 height 22
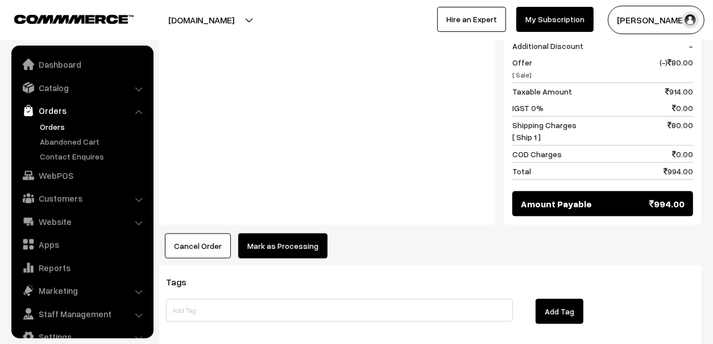
scroll to position [19, 0]
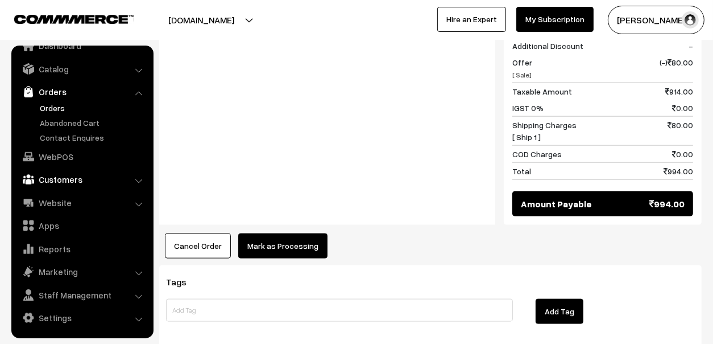
click at [63, 183] on link "Customers" at bounding box center [81, 179] width 135 height 20
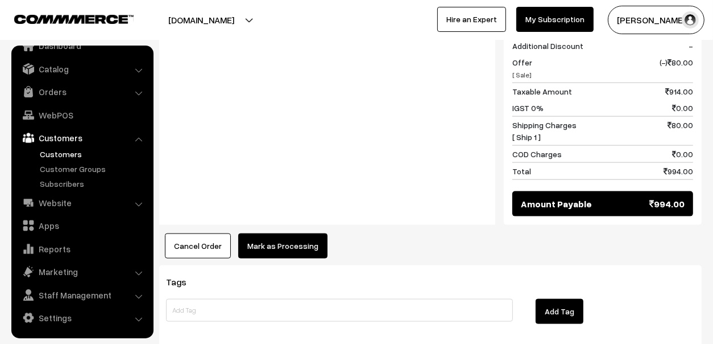
click at [64, 150] on link "Customers" at bounding box center [93, 154] width 113 height 12
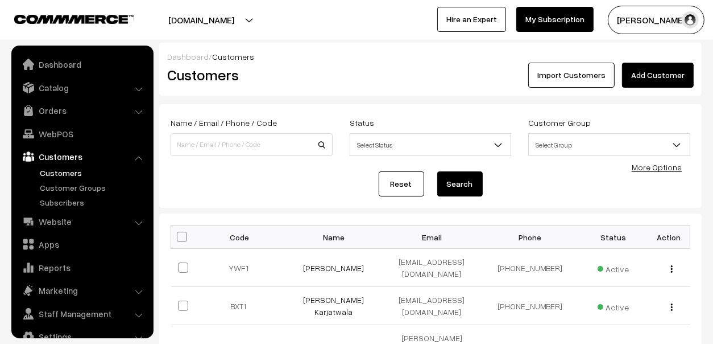
scroll to position [19, 0]
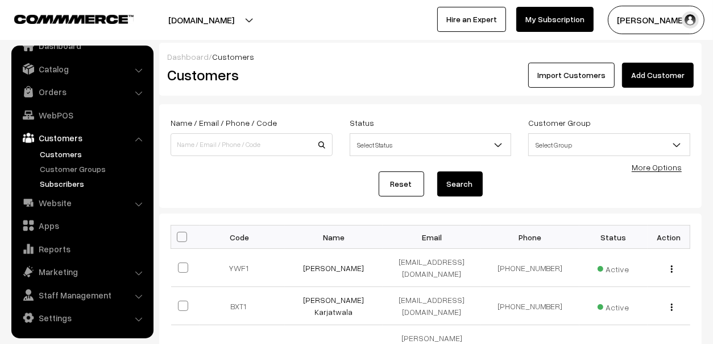
click at [65, 182] on link "Subscribers" at bounding box center [93, 184] width 113 height 12
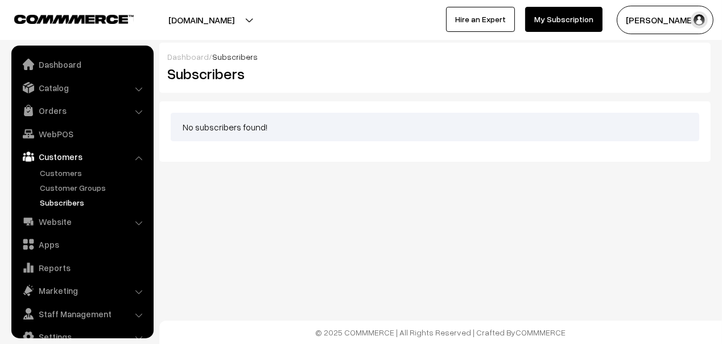
scroll to position [19, 0]
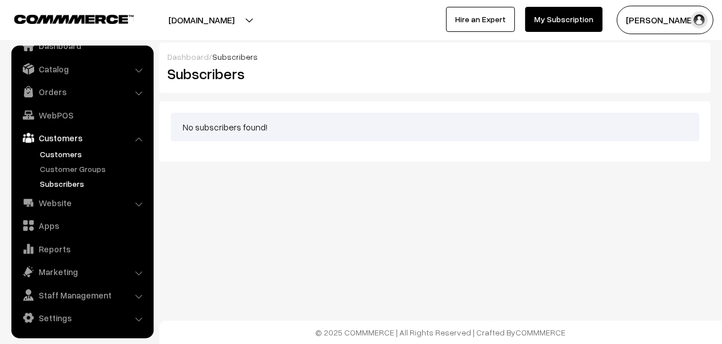
click at [68, 152] on link "Customers" at bounding box center [93, 154] width 113 height 12
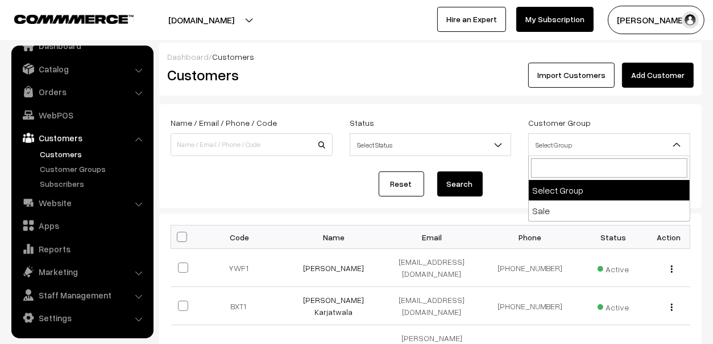
click at [639, 142] on span "Select Group" at bounding box center [609, 145] width 161 height 20
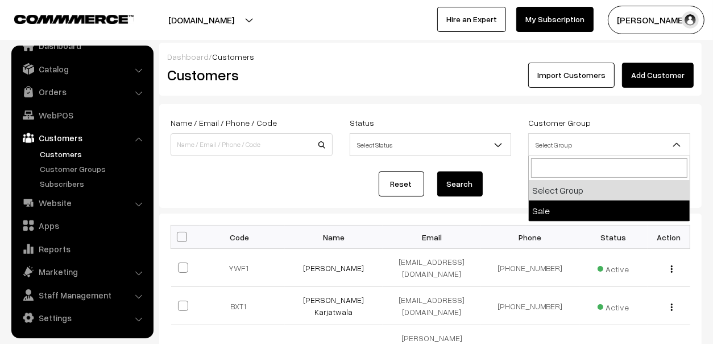
select select "1"
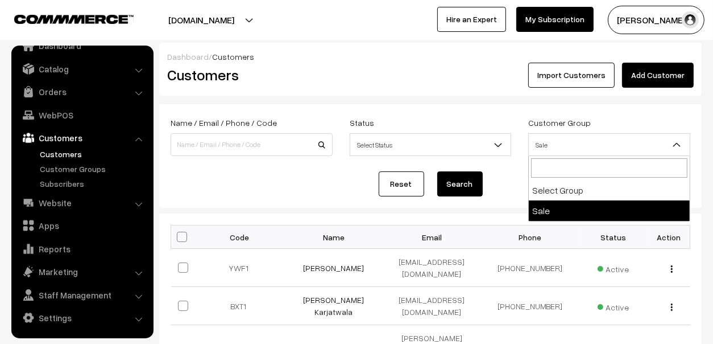
click at [579, 143] on span "Sale" at bounding box center [609, 145] width 161 height 20
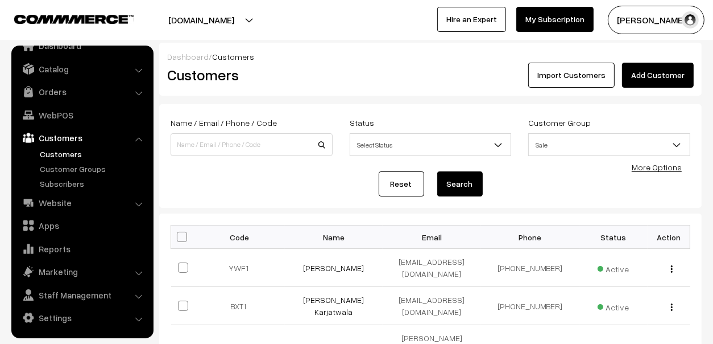
click at [460, 175] on button "Search" at bounding box center [461, 183] width 46 height 25
click at [461, 185] on button "Search" at bounding box center [461, 183] width 46 height 25
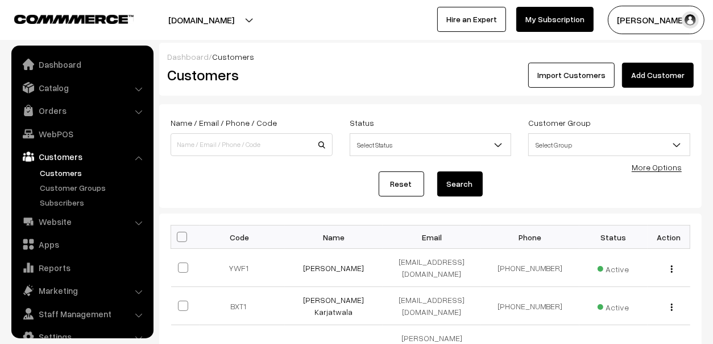
scroll to position [19, 0]
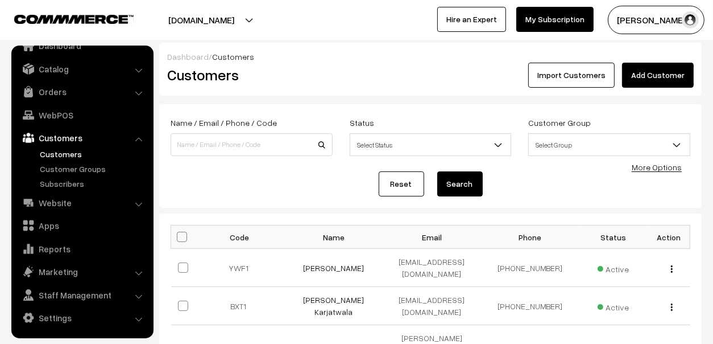
click at [566, 142] on span "Select Group" at bounding box center [609, 145] width 161 height 20
click at [348, 167] on div "Name / Email / Phone / Code Status Select Status Active Inactive Blocked Select…" at bounding box center [431, 156] width 520 height 81
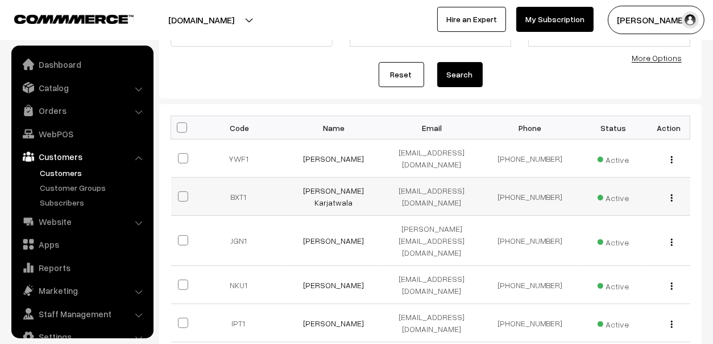
scroll to position [129, 0]
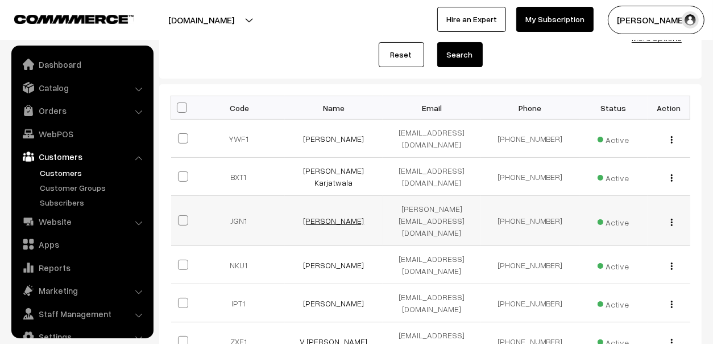
click at [336, 216] on link "Kinjal Kamdar" at bounding box center [333, 221] width 61 height 10
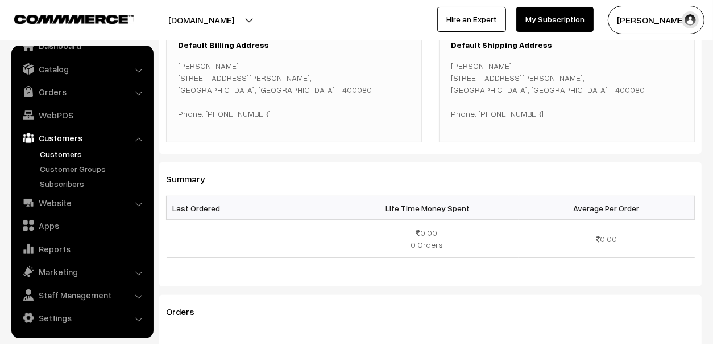
scroll to position [227, 0]
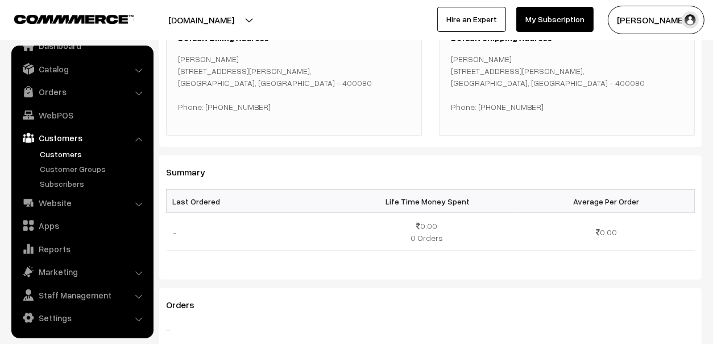
click at [59, 156] on link "Customers" at bounding box center [93, 154] width 113 height 12
click at [79, 199] on link "Website" at bounding box center [81, 202] width 135 height 20
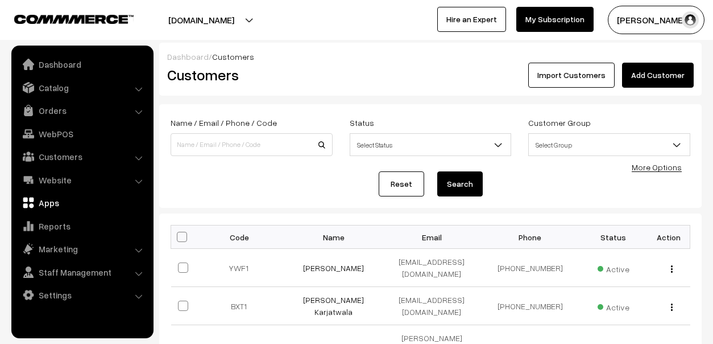
scroll to position [56, 0]
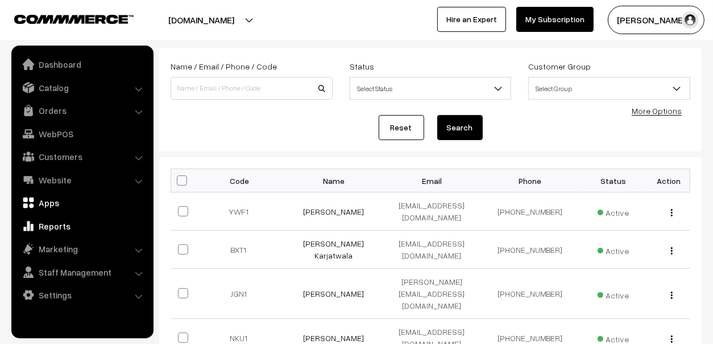
click at [49, 224] on link "Reports" at bounding box center [81, 226] width 135 height 20
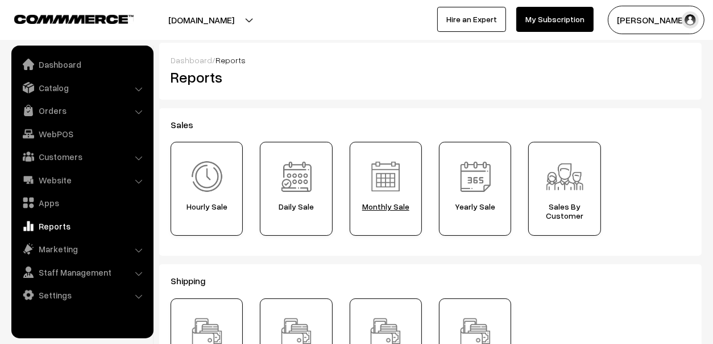
click at [385, 205] on span "Monthly Sale" at bounding box center [386, 206] width 64 height 9
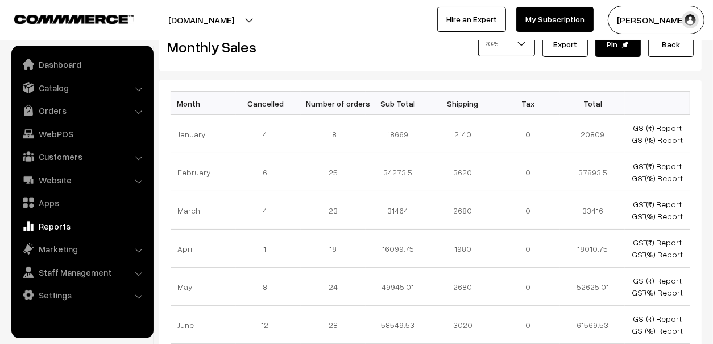
scroll to position [56, 0]
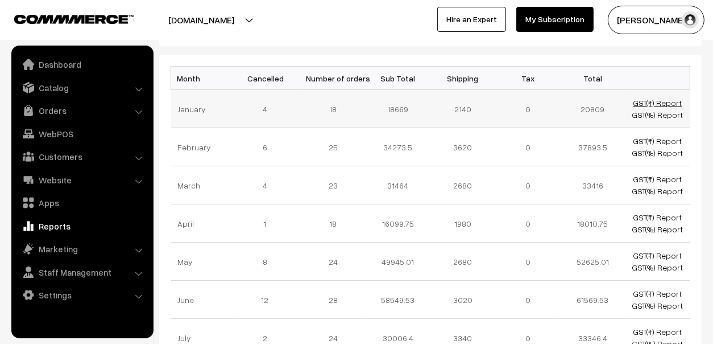
click at [664, 99] on link "GST(₹) Report" at bounding box center [657, 103] width 49 height 10
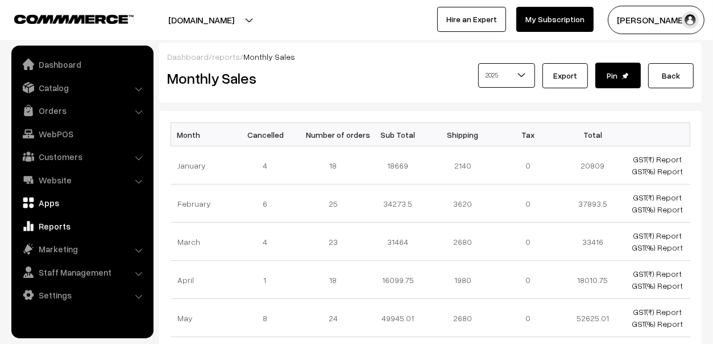
click at [43, 200] on link "Apps" at bounding box center [81, 202] width 135 height 20
click at [39, 230] on link "Reports" at bounding box center [81, 226] width 135 height 20
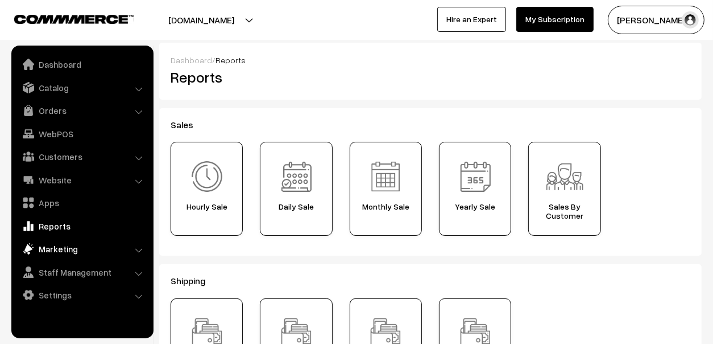
click at [71, 247] on link "Marketing" at bounding box center [81, 248] width 135 height 20
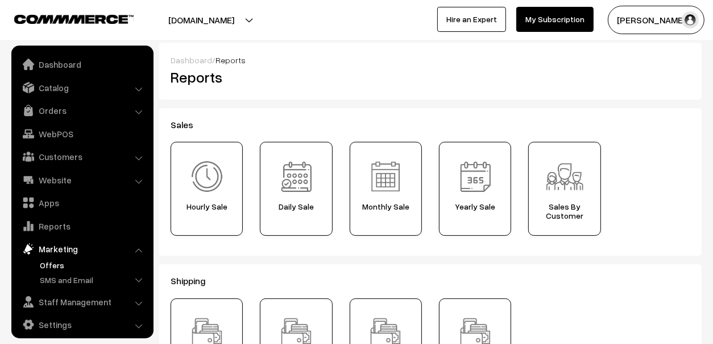
click at [55, 263] on link "Offers" at bounding box center [93, 265] width 113 height 12
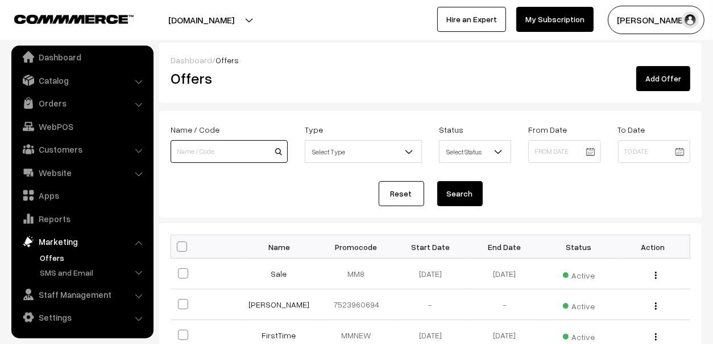
click at [246, 152] on input at bounding box center [229, 151] width 117 height 23
click at [664, 80] on link "Add Offer" at bounding box center [664, 78] width 54 height 25
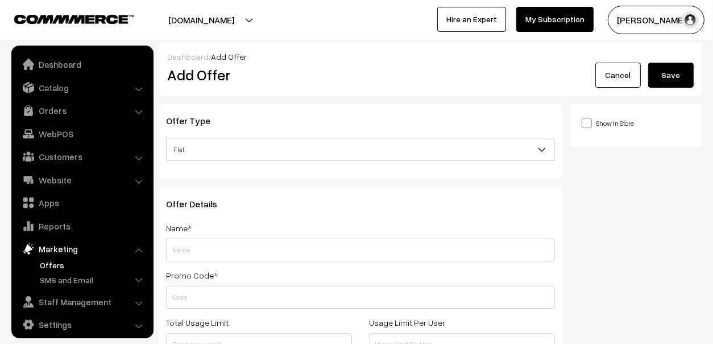
scroll to position [7, 0]
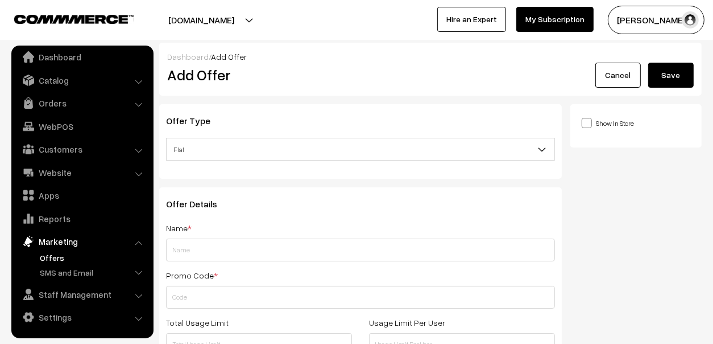
click at [253, 149] on span "Flat" at bounding box center [361, 149] width 388 height 20
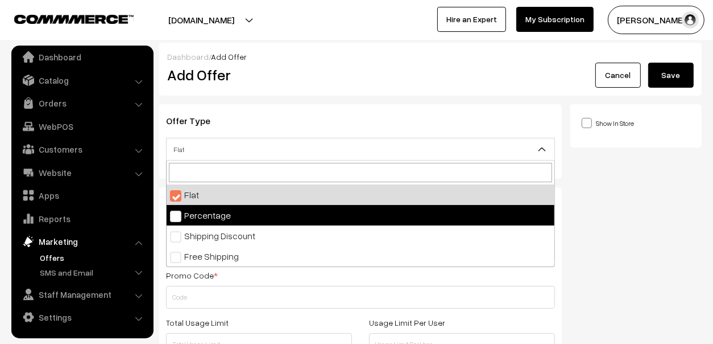
select select "2"
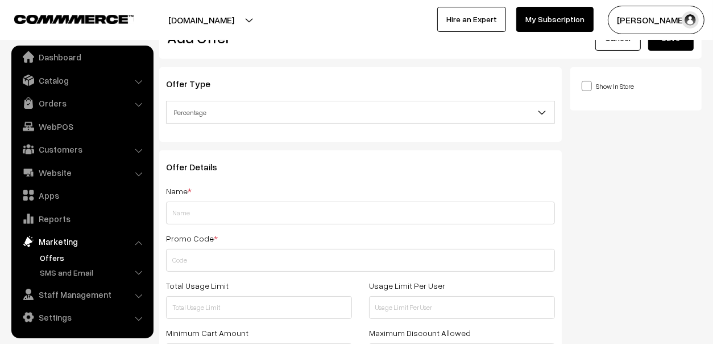
scroll to position [56, 0]
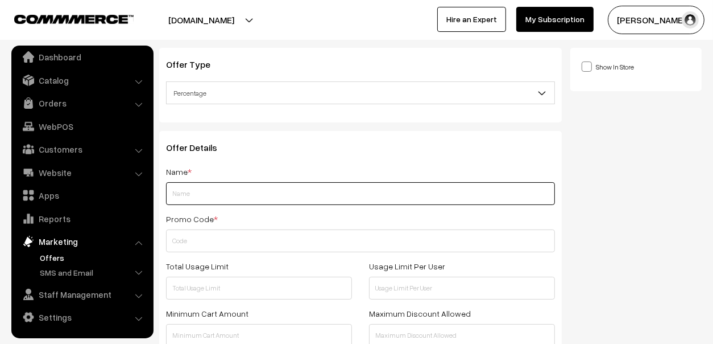
click at [220, 186] on input "text" at bounding box center [360, 193] width 389 height 23
type input "r"
click at [283, 186] on input "Rainy" at bounding box center [360, 193] width 389 height 23
type input "Rain Gain"
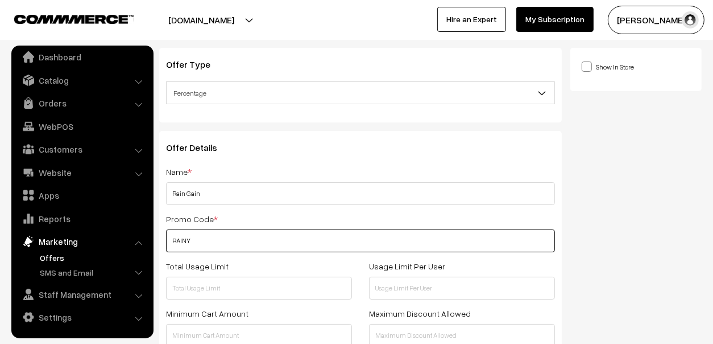
type input "RAINY"
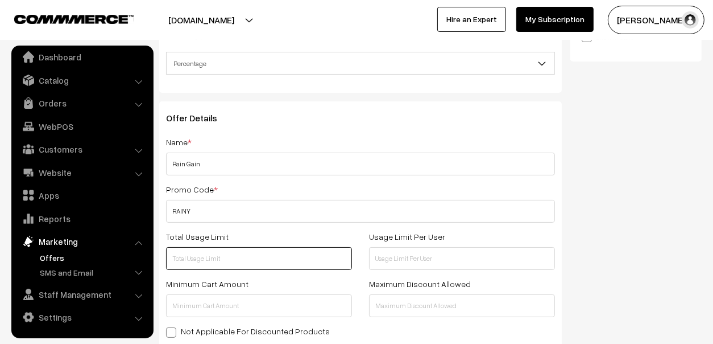
scroll to position [113, 0]
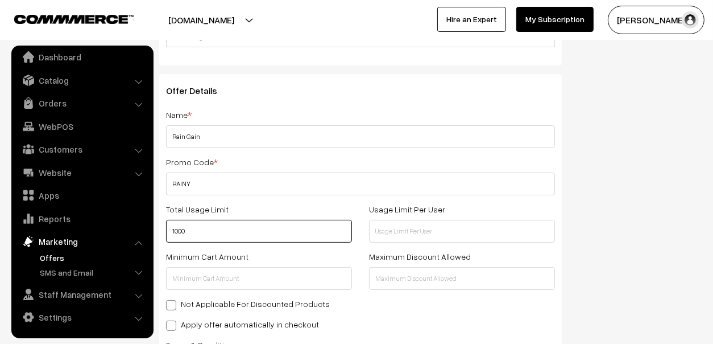
type input "1000"
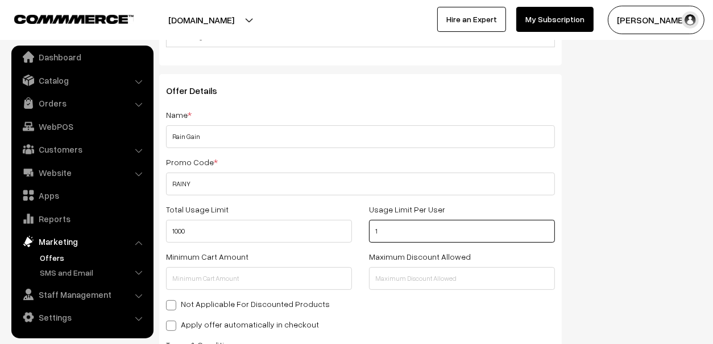
type input "1"
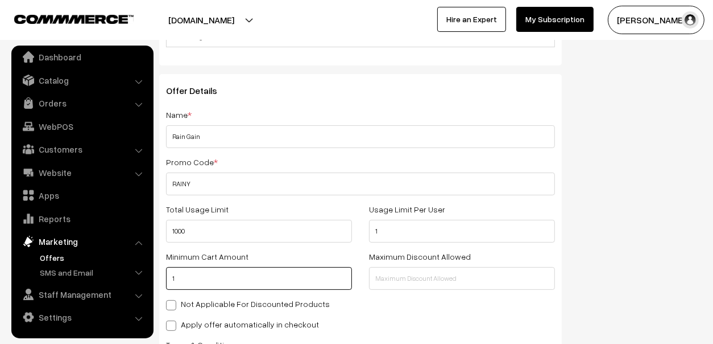
type input "1"
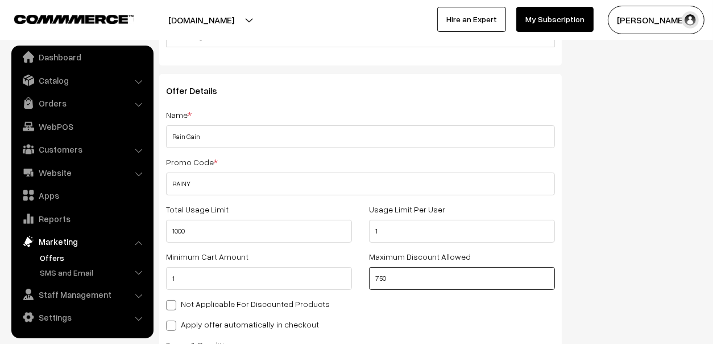
type input "750"
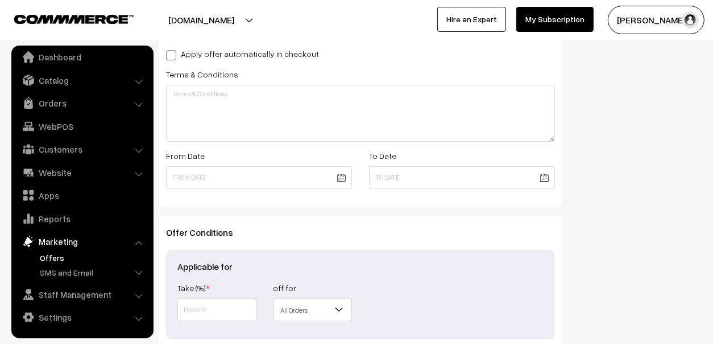
scroll to position [398, 0]
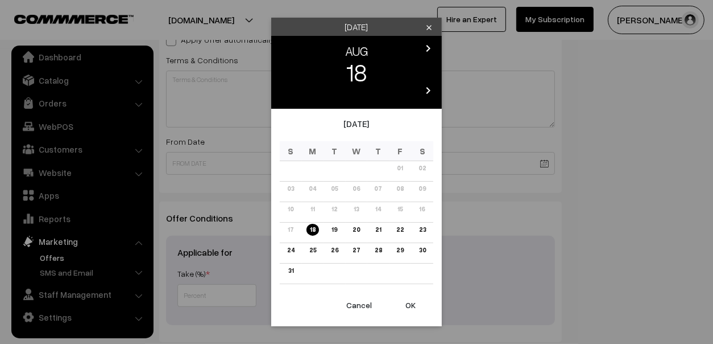
click at [341, 165] on body "Thank you for showing interest. Our team will call you shortly. Close mouldmark…" at bounding box center [356, 21] width 713 height 839
click at [311, 228] on link "18" at bounding box center [313, 230] width 13 height 12
click at [413, 303] on button "OK" at bounding box center [411, 304] width 46 height 25
type input "18-08-2025"
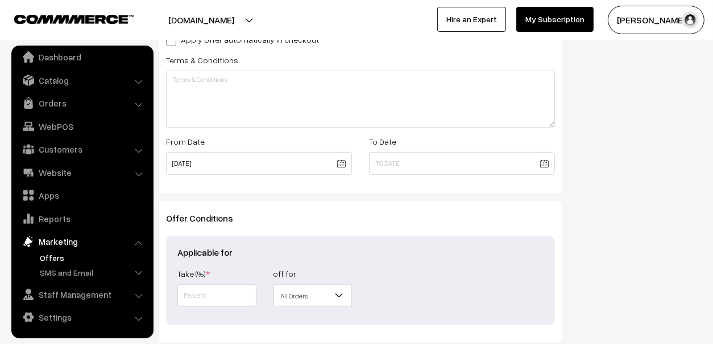
click at [550, 167] on body "Thank you for showing interest. Our team will call you shortly. Close mouldmark…" at bounding box center [356, 21] width 713 height 839
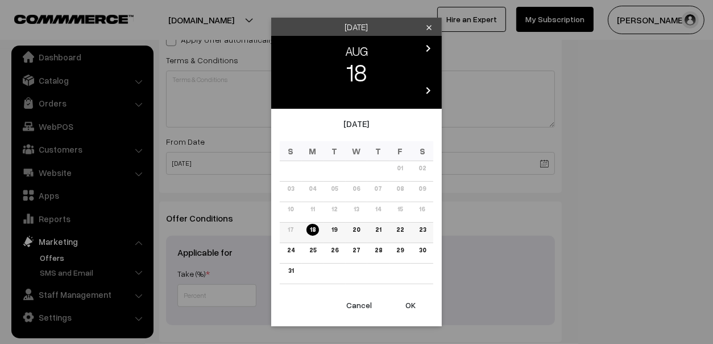
click at [380, 226] on link "21" at bounding box center [378, 230] width 13 height 12
click at [413, 306] on button "OK" at bounding box center [411, 304] width 46 height 25
type input "21-08-2025"
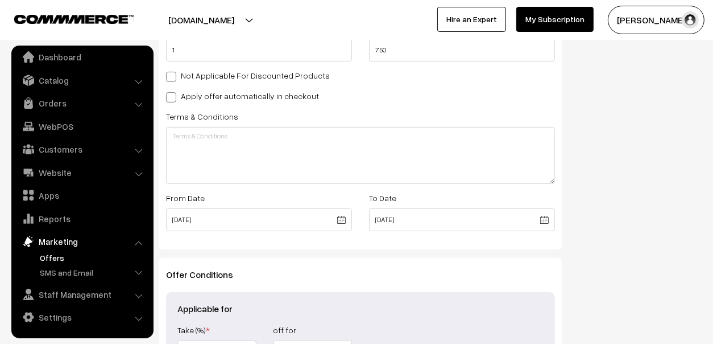
scroll to position [494, 0]
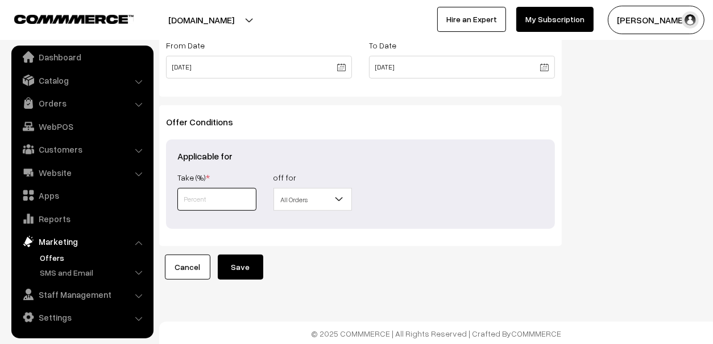
click at [237, 201] on input "text" at bounding box center [217, 199] width 79 height 23
click at [322, 198] on span "All Orders" at bounding box center [313, 199] width 78 height 20
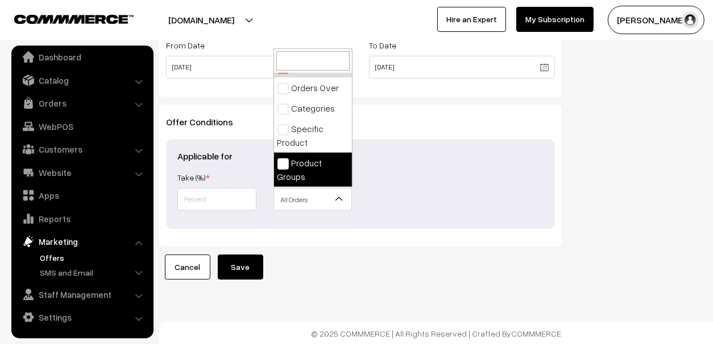
scroll to position [0, 0]
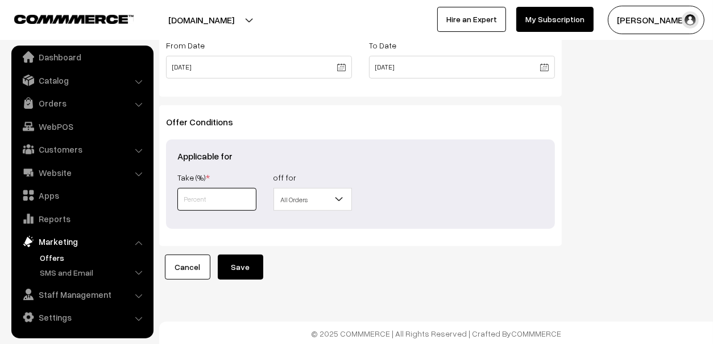
click at [195, 189] on input "text" at bounding box center [217, 199] width 79 height 23
type input "5"
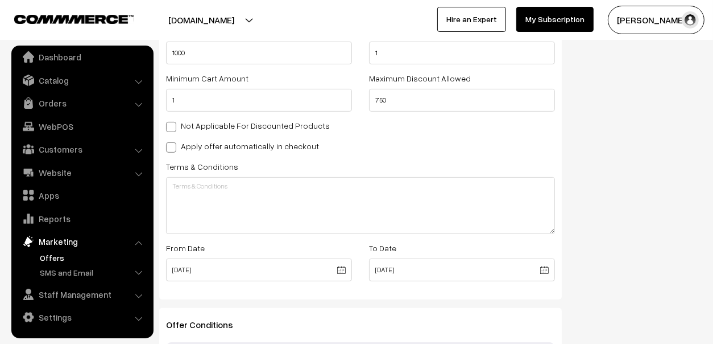
scroll to position [437, 0]
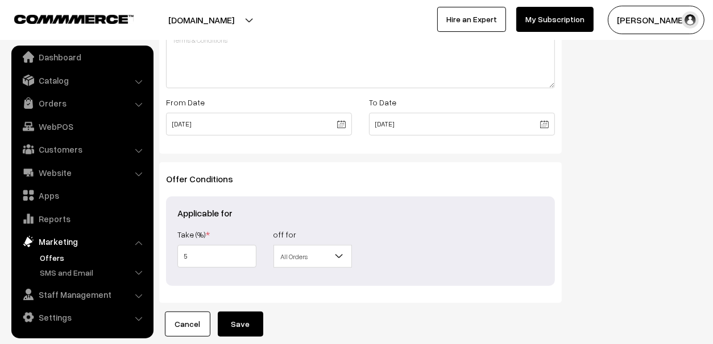
click at [231, 319] on button "Save" at bounding box center [241, 323] width 46 height 25
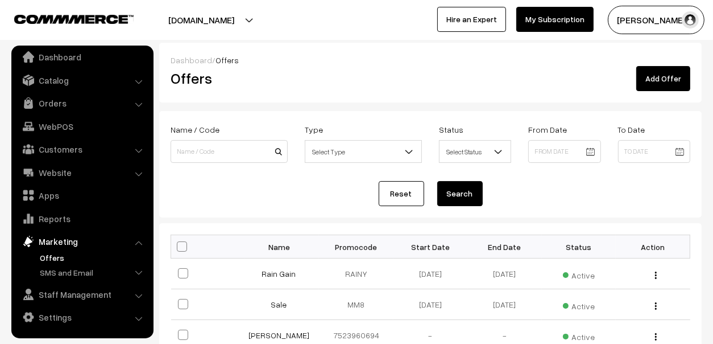
scroll to position [56, 0]
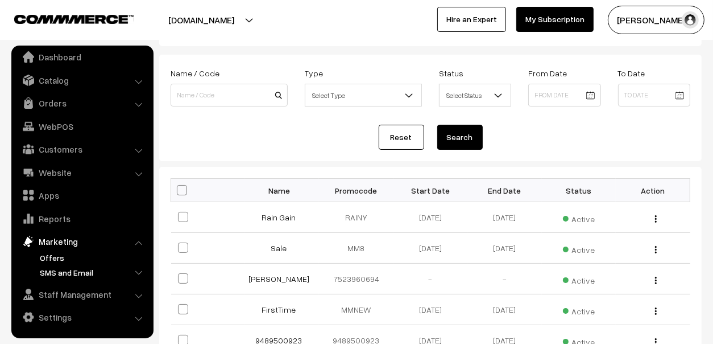
click at [55, 266] on link "SMS and Email" at bounding box center [93, 272] width 113 height 12
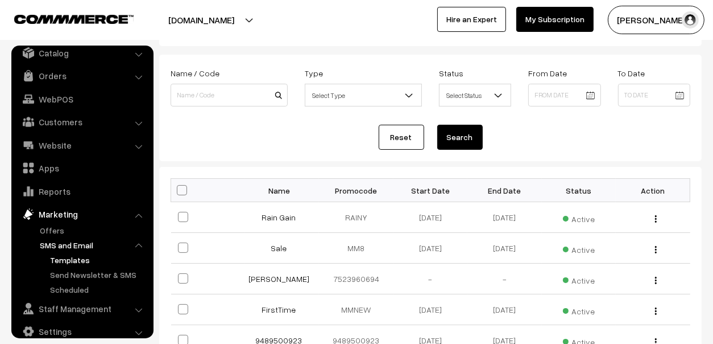
scroll to position [48, 0]
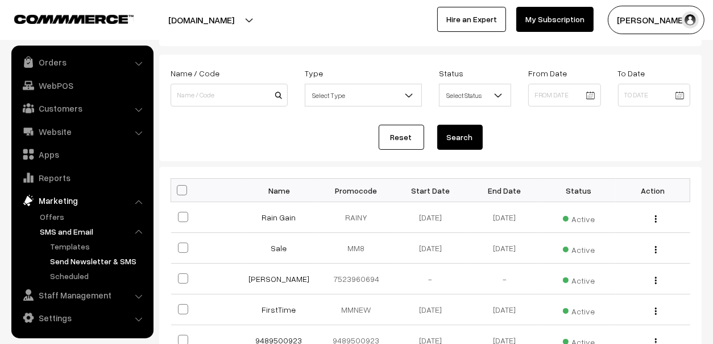
click at [75, 259] on link "Send Newsletter & SMS" at bounding box center [98, 261] width 102 height 12
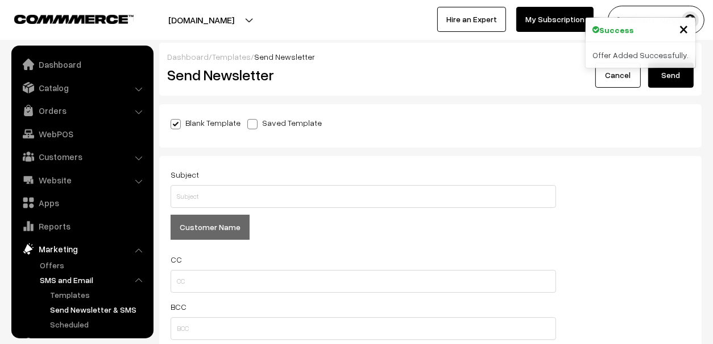
scroll to position [48, 0]
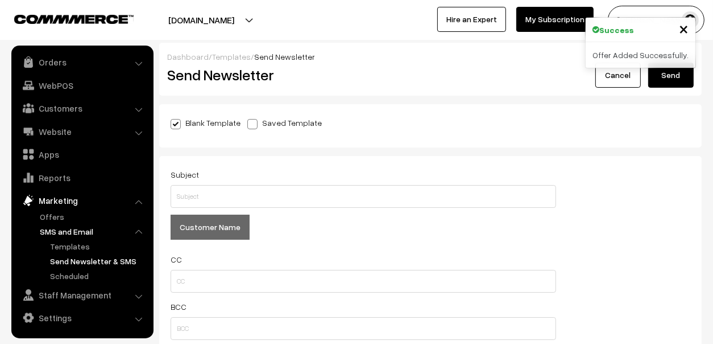
click at [270, 123] on label "Saved Template" at bounding box center [285, 123] width 75 height 12
click at [255, 123] on input "Saved Template" at bounding box center [251, 121] width 7 height 7
radio input "true"
checkbox input "false"
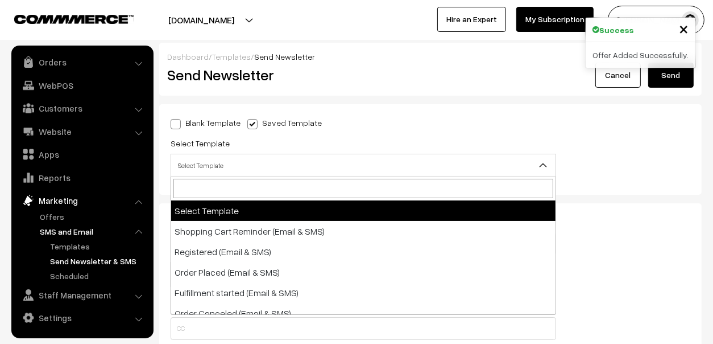
click at [250, 158] on span "Select Template" at bounding box center [363, 165] width 385 height 20
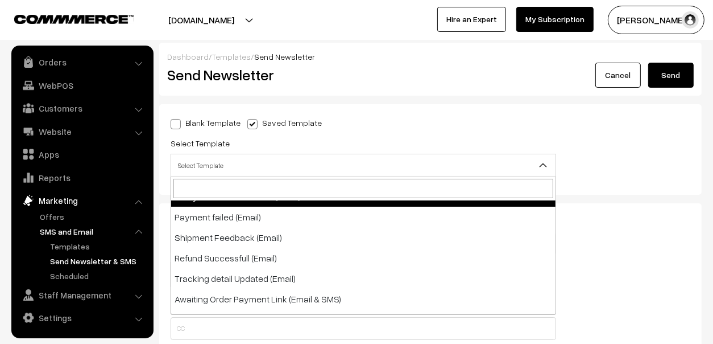
scroll to position [336, 0]
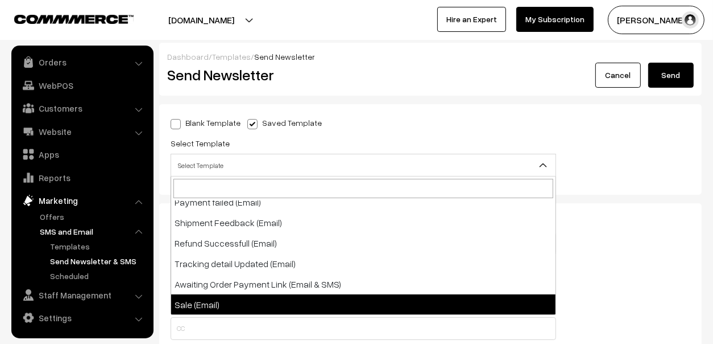
select select "22"
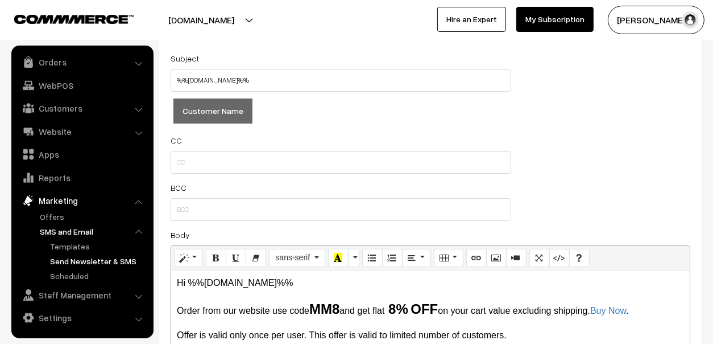
scroll to position [171, 0]
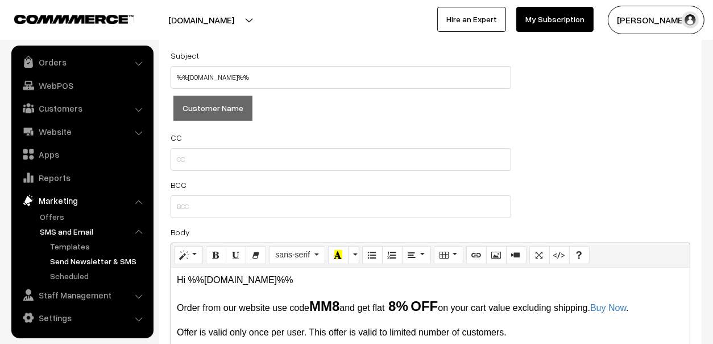
click at [223, 104] on button "Customer Name" at bounding box center [213, 108] width 79 height 25
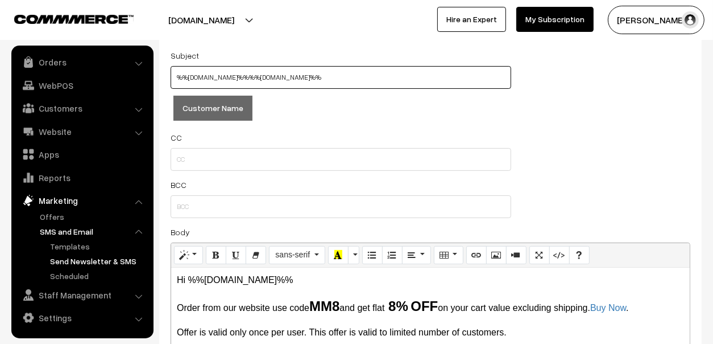
drag, startPoint x: 347, startPoint y: 69, endPoint x: 230, endPoint y: 72, distance: 116.1
click at [234, 72] on input "%%customer.name%%%%customer.name%%" at bounding box center [341, 77] width 341 height 23
click at [275, 85] on input "%%customer.name%%%%customer.name%%" at bounding box center [341, 77] width 341 height 23
drag, startPoint x: 246, startPoint y: 75, endPoint x: 589, endPoint y: 75, distance: 343.1
click at [588, 76] on div "Subject %%customer.name%%%%customer.name%% Customer Name CC BCC Body Normal Quo…" at bounding box center [430, 306] width 537 height 517
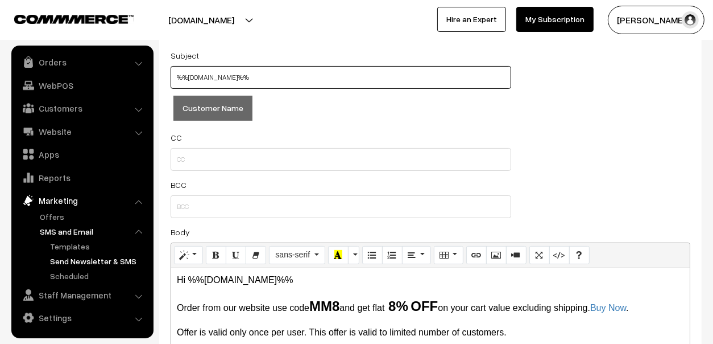
type input "%%customer.name%%"
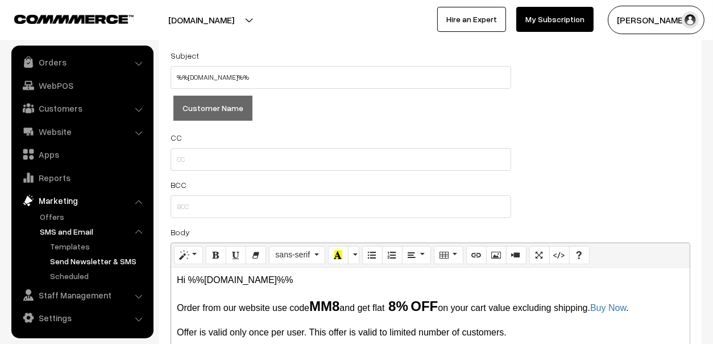
click at [587, 104] on div "Subject %%customer.name%% Customer Name CC BCC Body Normal Quote Code Header 1 …" at bounding box center [430, 306] width 537 height 517
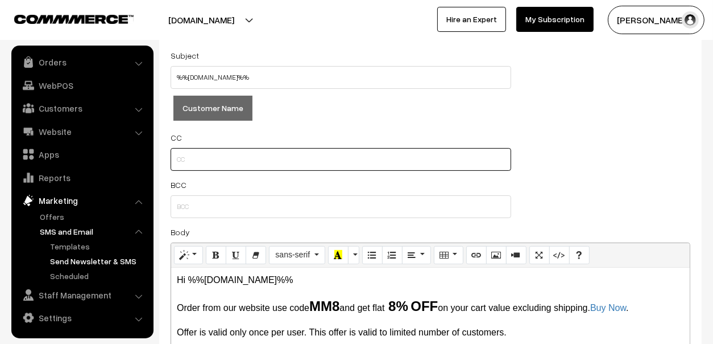
click at [352, 158] on input "text" at bounding box center [341, 159] width 341 height 23
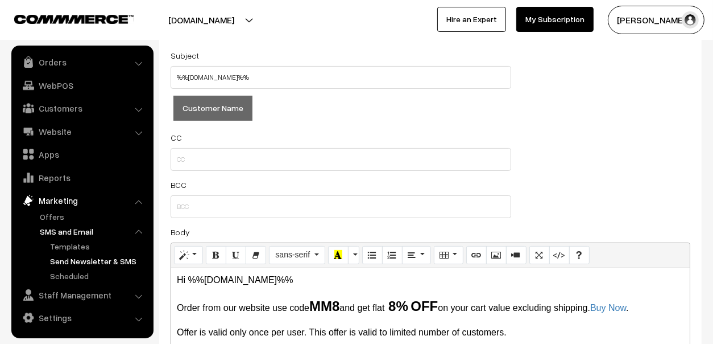
click at [360, 182] on div "BCC" at bounding box center [341, 198] width 341 height 40
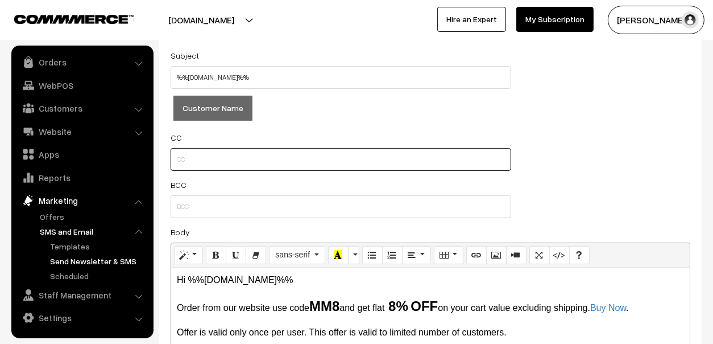
click at [368, 156] on input "text" at bounding box center [341, 159] width 341 height 23
type input "s"
type input "a"
type input "s"
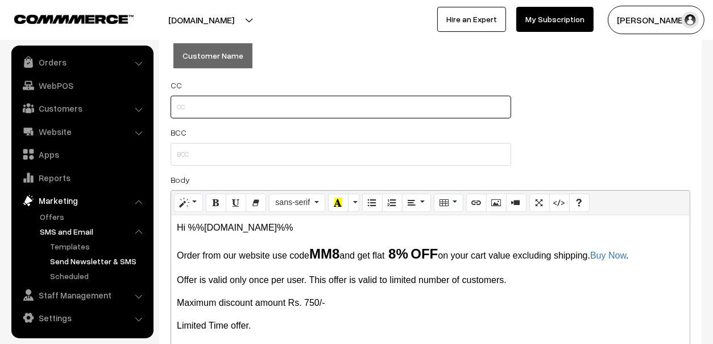
scroll to position [341, 0]
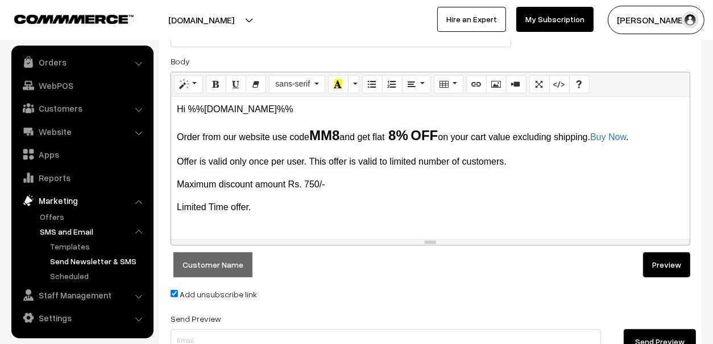
click at [312, 135] on b "MM8" at bounding box center [325, 134] width 30 height 15
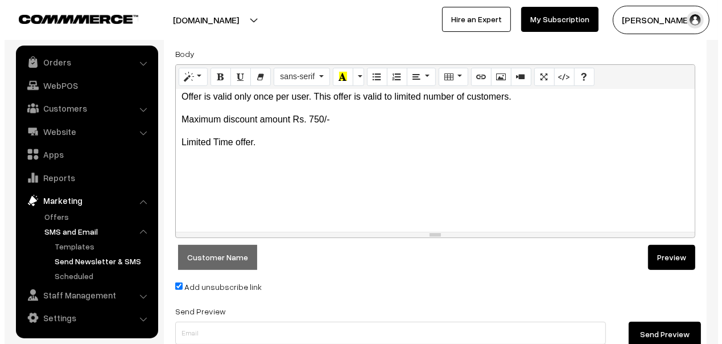
scroll to position [455, 0]
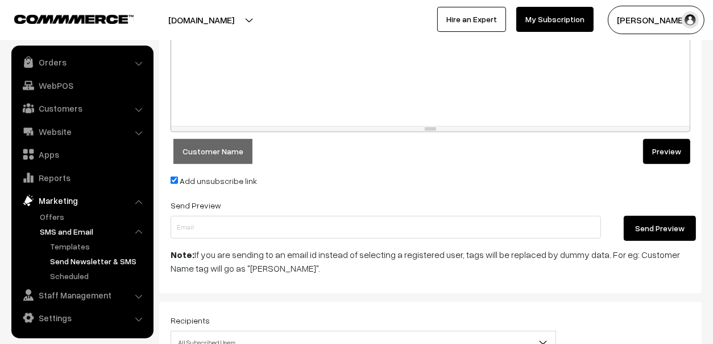
click at [671, 144] on button "Preview" at bounding box center [667, 151] width 47 height 25
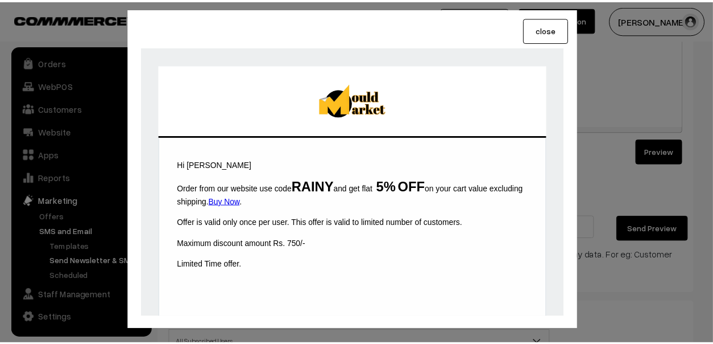
scroll to position [10, 0]
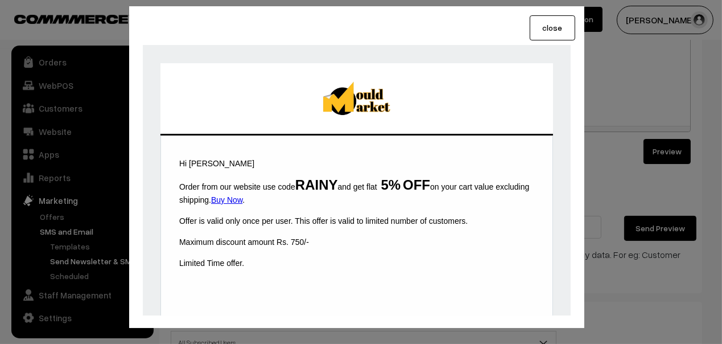
click at [550, 24] on button "close" at bounding box center [553, 27] width 46 height 25
click at [550, 24] on link "My Subscription" at bounding box center [563, 19] width 77 height 25
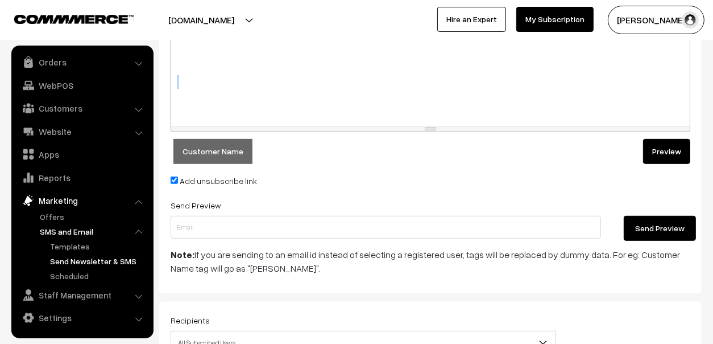
scroll to position [614, 0]
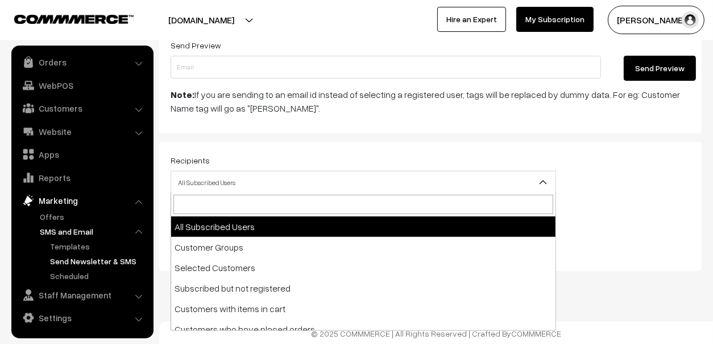
click at [313, 183] on span "All Subscribed Users" at bounding box center [363, 182] width 385 height 20
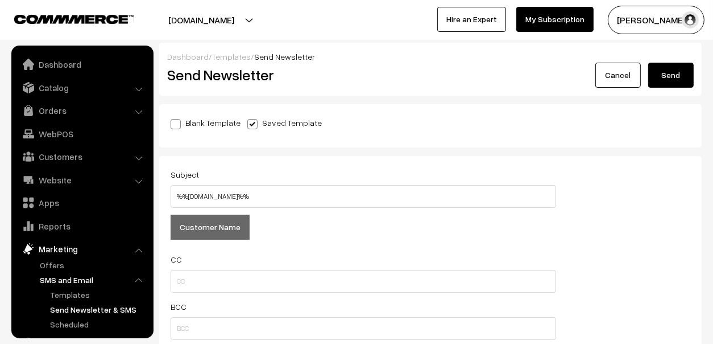
click at [255, 117] on label "Saved Template" at bounding box center [285, 123] width 75 height 12
click at [255, 118] on input "Saved Template" at bounding box center [251, 121] width 7 height 7
checkbox input "false"
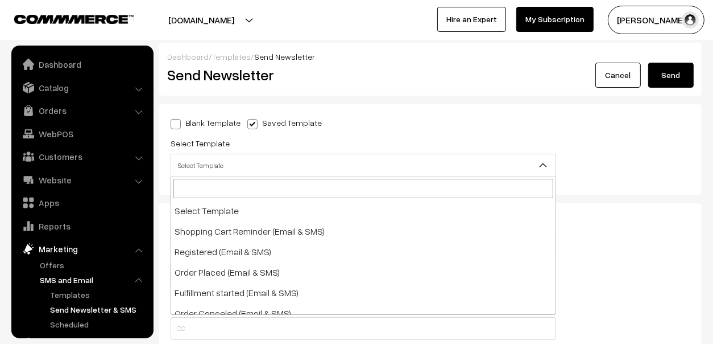
click at [244, 159] on span "Select Template" at bounding box center [363, 165] width 385 height 20
click at [258, 162] on span "Select Template" at bounding box center [363, 165] width 385 height 20
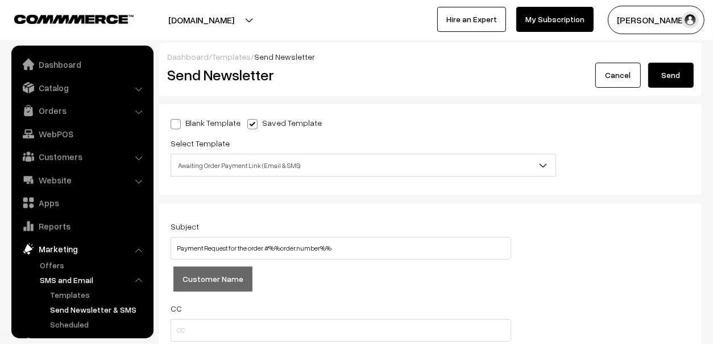
click at [250, 163] on span "Awaiting Order Payment Link (Email & SMS)" at bounding box center [363, 165] width 385 height 20
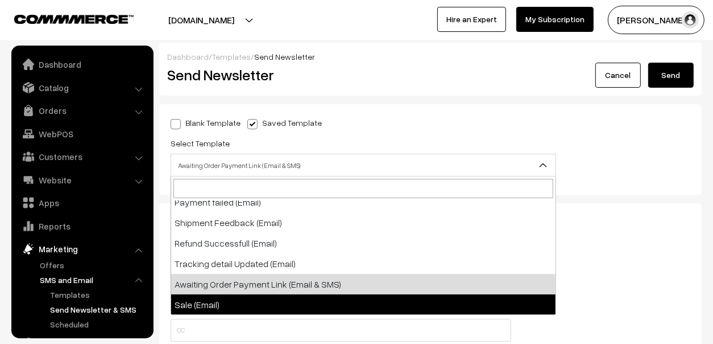
select select "22"
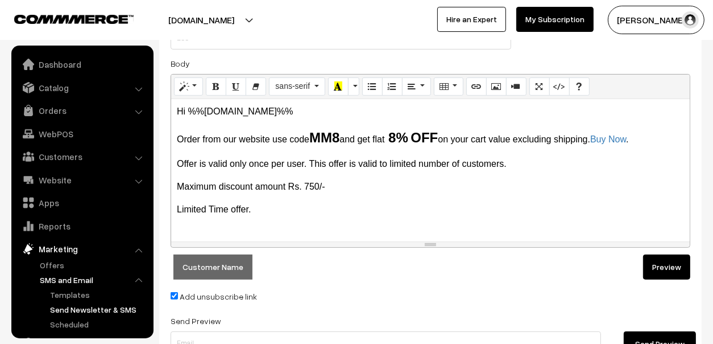
scroll to position [341, 0]
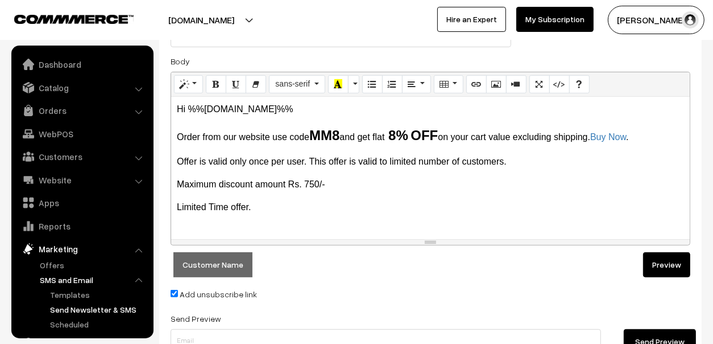
click at [333, 138] on b "MM8" at bounding box center [325, 134] width 30 height 15
type button "%%customer.name%%"
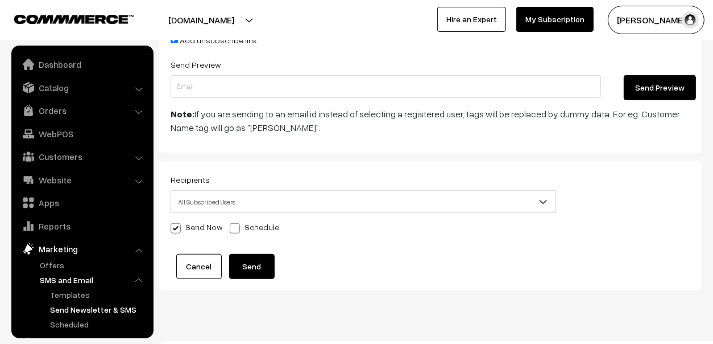
scroll to position [614, 0]
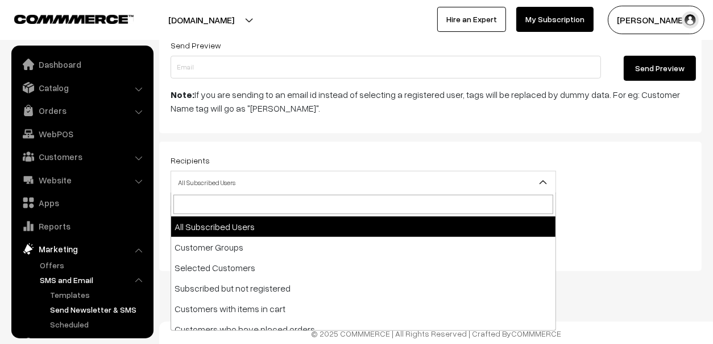
click at [548, 183] on b at bounding box center [543, 181] width 11 height 11
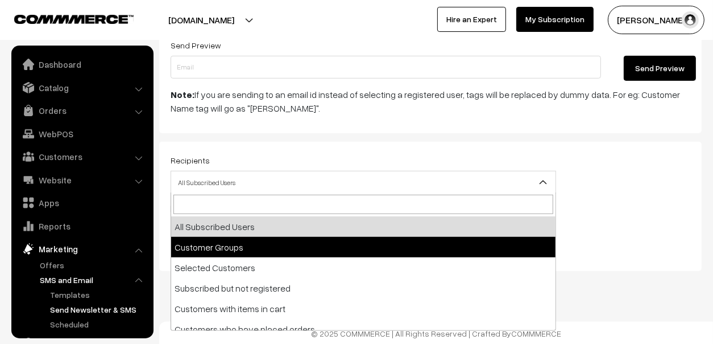
scroll to position [9, 0]
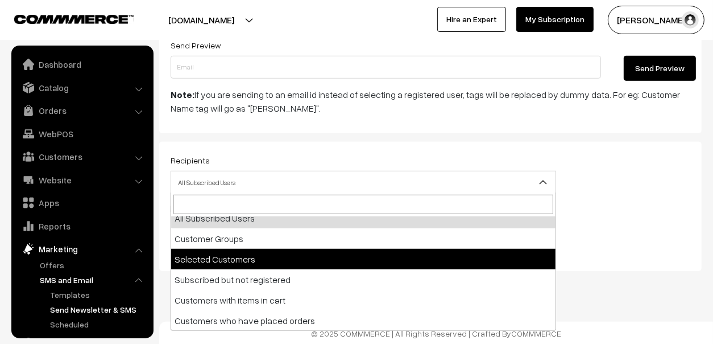
select select "3"
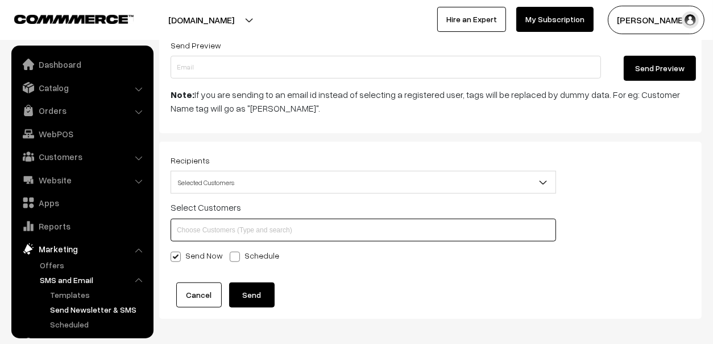
click at [334, 228] on input at bounding box center [364, 229] width 386 height 23
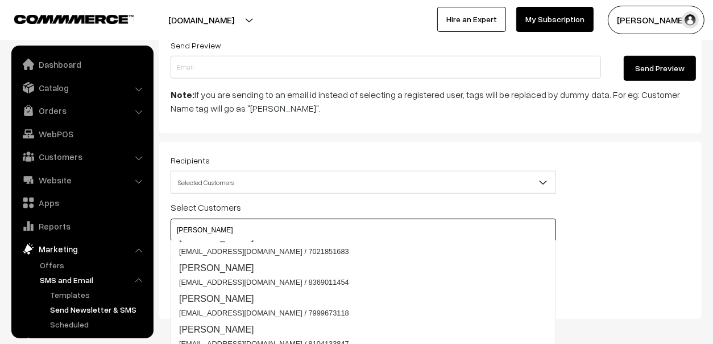
scroll to position [0, 0]
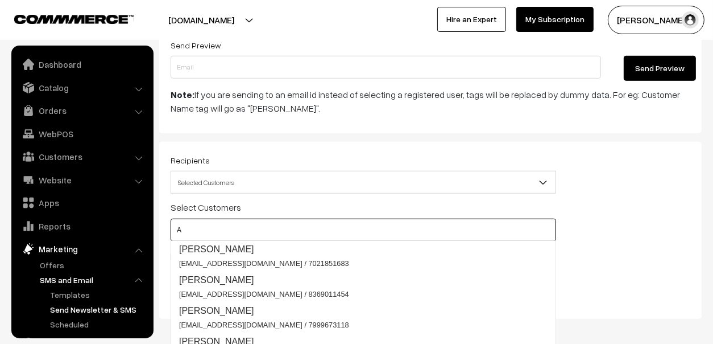
type input "A"
click at [233, 178] on span "Selected Customers" at bounding box center [363, 182] width 385 height 20
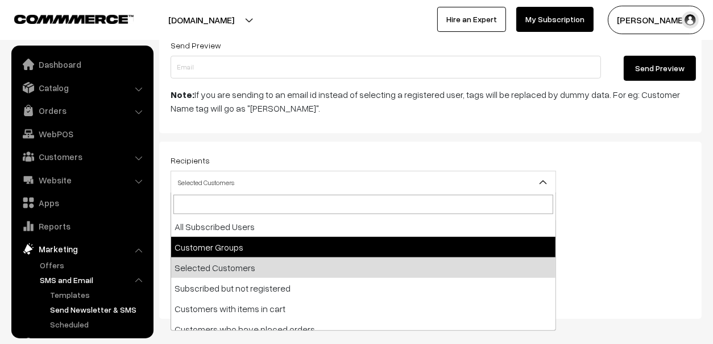
select select "2"
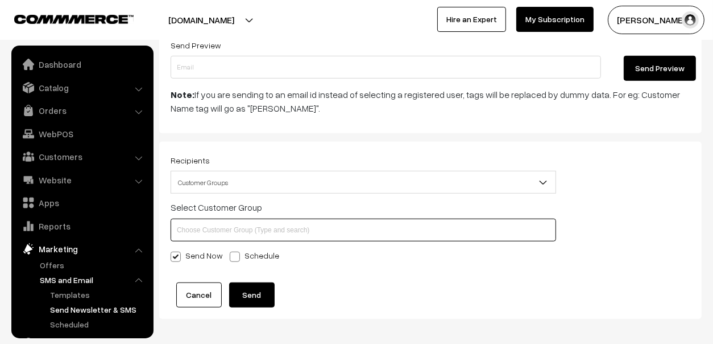
click at [263, 236] on input at bounding box center [364, 229] width 386 height 23
click at [269, 234] on input at bounding box center [364, 229] width 386 height 23
type input "S"
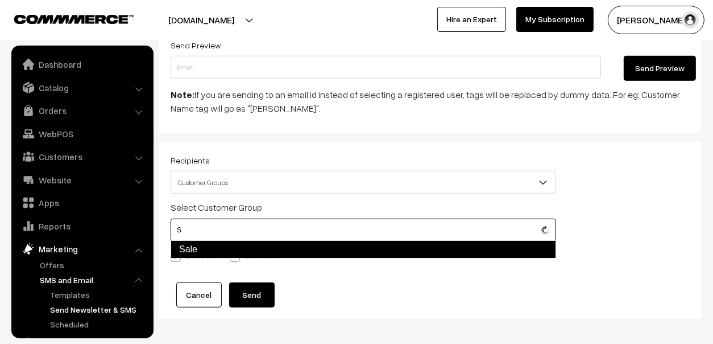
click at [266, 249] on div "Sale" at bounding box center [364, 249] width 386 height 18
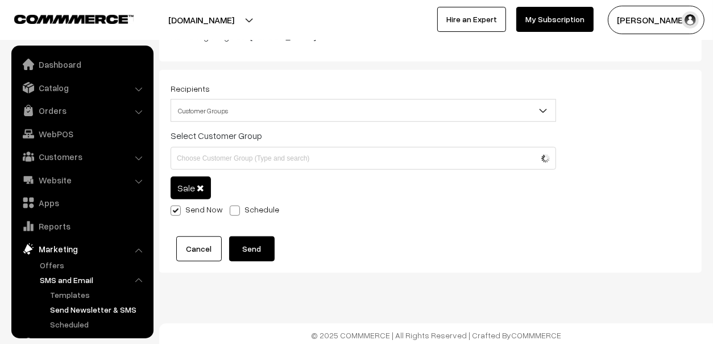
scroll to position [688, 0]
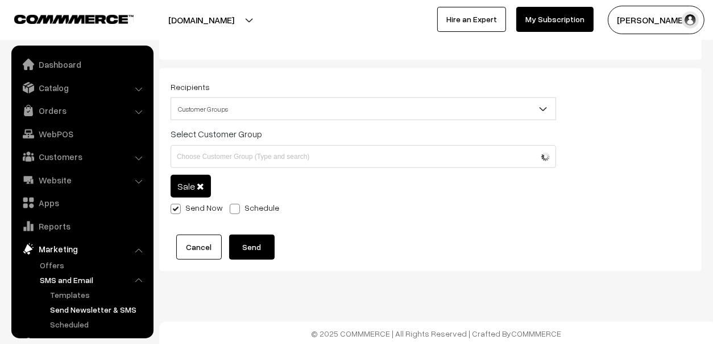
click at [199, 184] on span at bounding box center [200, 186] width 7 height 9
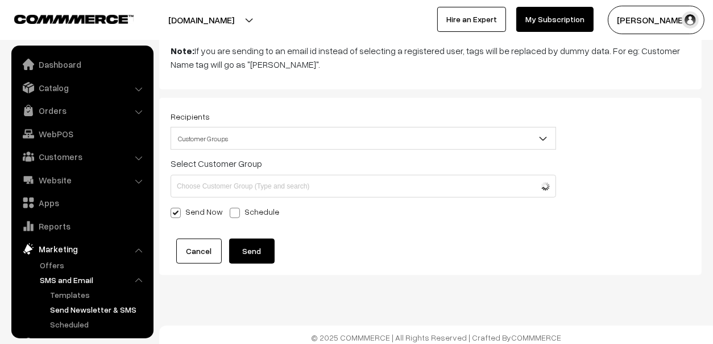
scroll to position [662, 0]
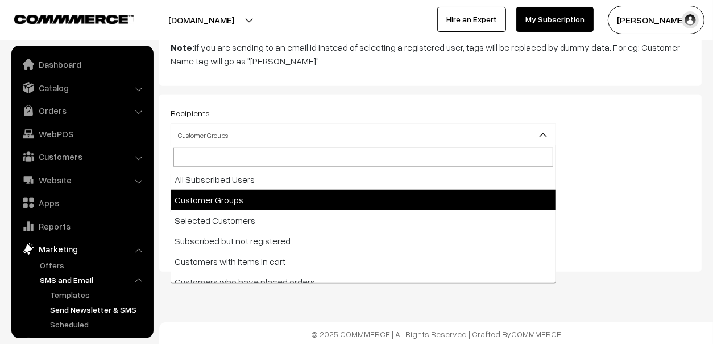
click at [241, 125] on span "Customer Groups" at bounding box center [363, 135] width 385 height 20
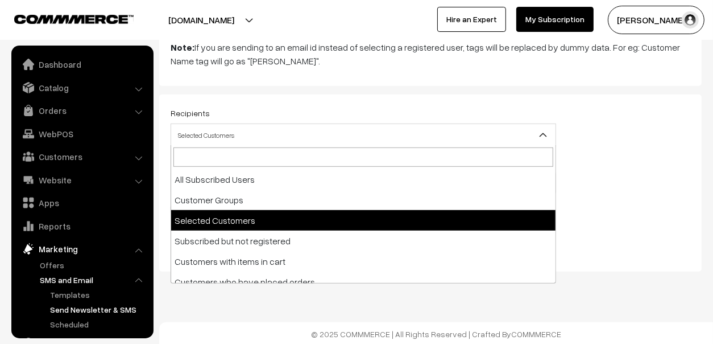
click at [259, 133] on span "Selected Customers" at bounding box center [363, 135] width 385 height 20
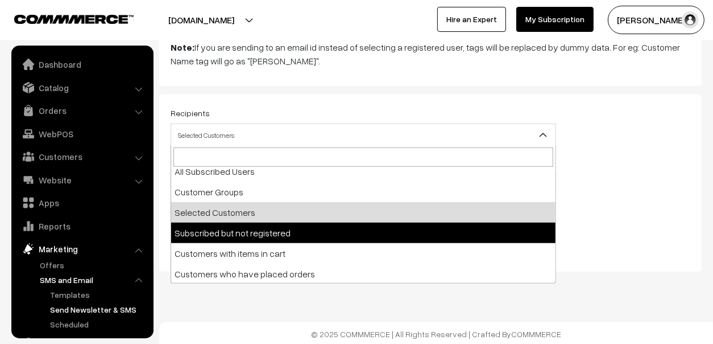
scroll to position [9, 0]
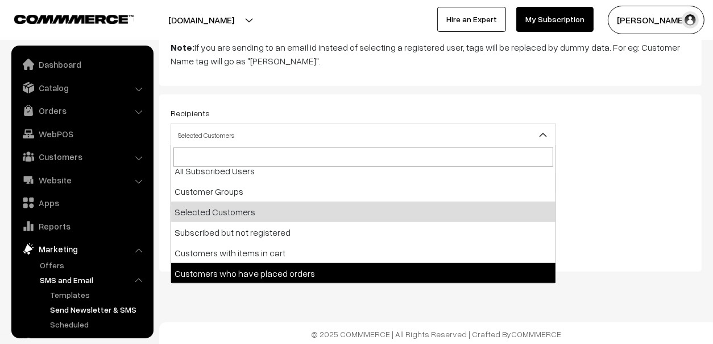
select select "6"
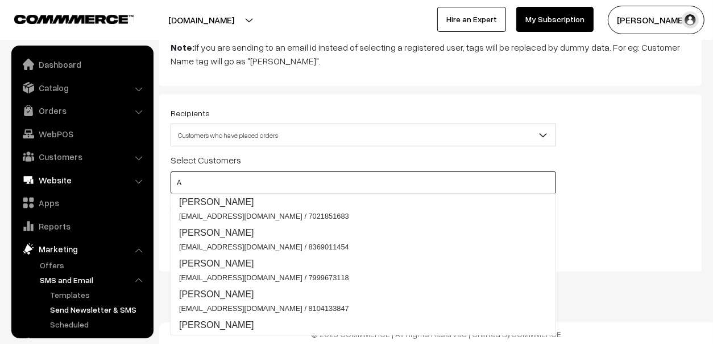
drag, startPoint x: 212, startPoint y: 185, endPoint x: 76, endPoint y: 175, distance: 136.4
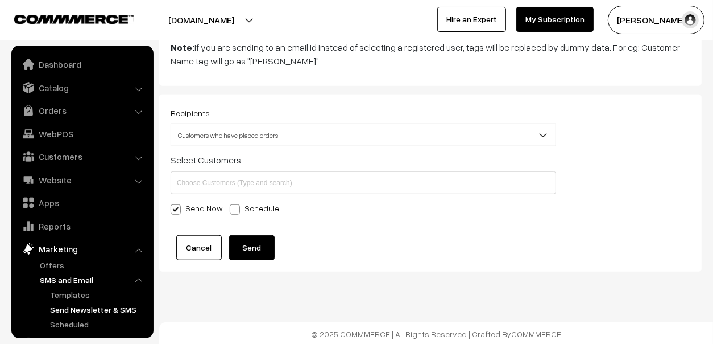
click at [657, 137] on div "Recipients All Subscribed Users Customer Groups Selected Customers Subscribed b…" at bounding box center [430, 183] width 537 height 154
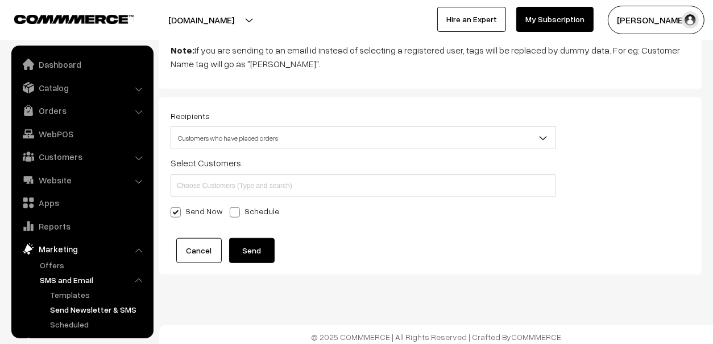
scroll to position [662, 0]
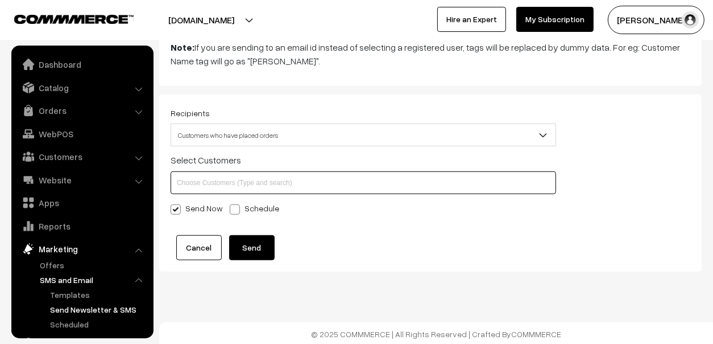
click at [246, 184] on input at bounding box center [364, 182] width 386 height 23
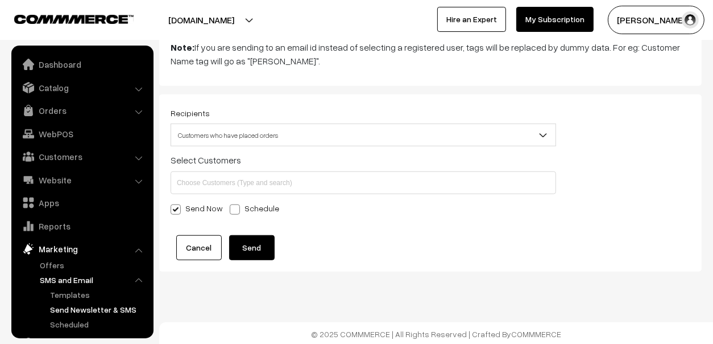
click at [284, 137] on span "Customers who have placed orders" at bounding box center [363, 135] width 385 height 20
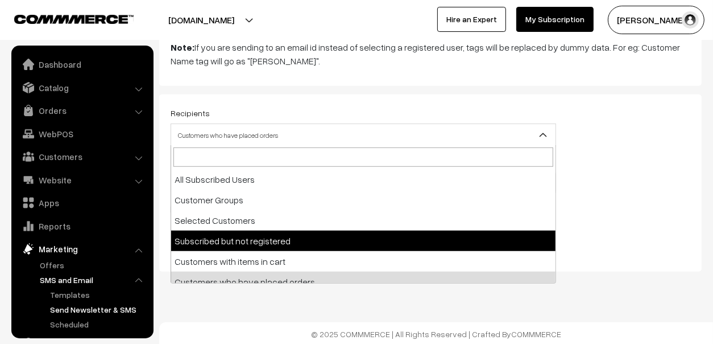
scroll to position [9, 0]
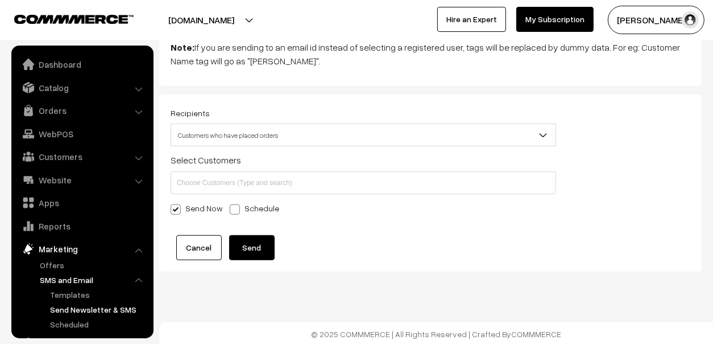
click at [357, 227] on div "Recipients All Subscribed Users Customer Groups Selected Customers Subscribed b…" at bounding box center [363, 183] width 403 height 154
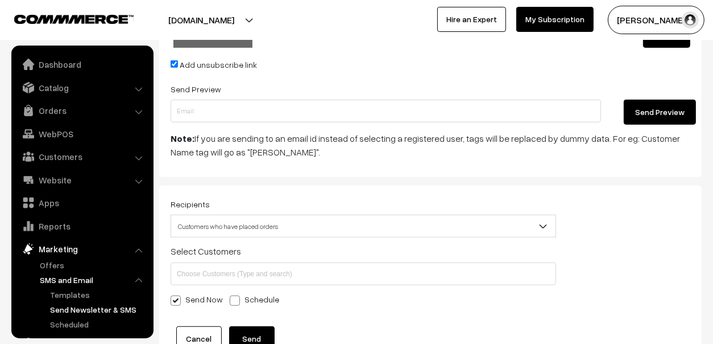
scroll to position [662, 0]
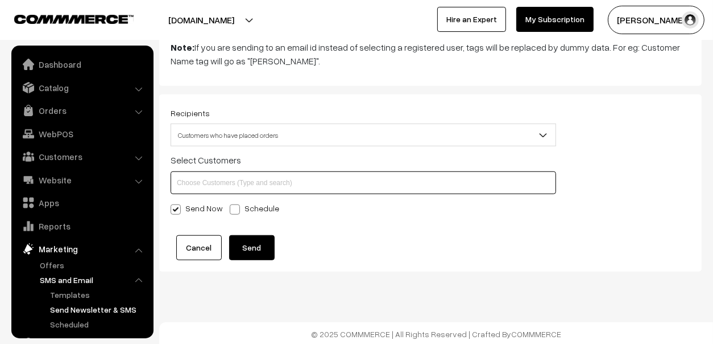
click at [287, 183] on input at bounding box center [364, 182] width 386 height 23
type input "A"
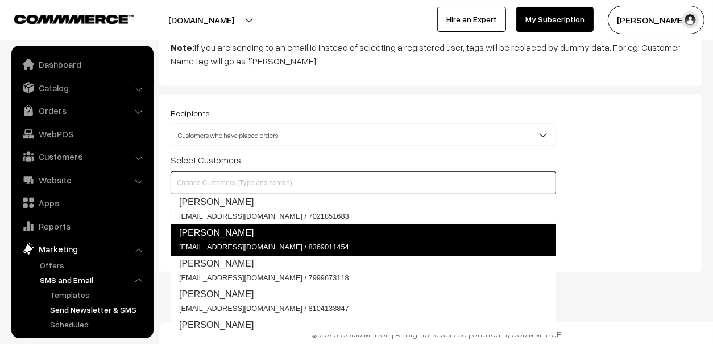
scroll to position [12, 0]
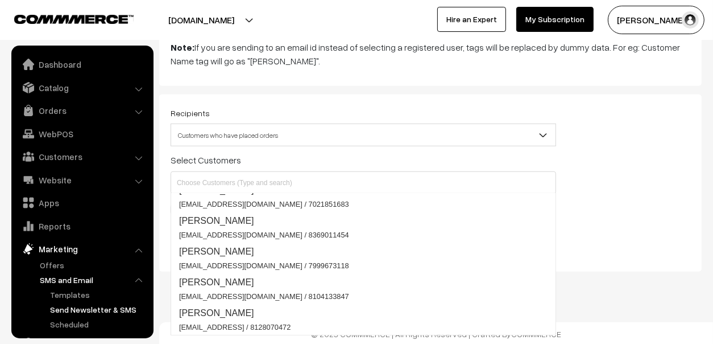
click at [617, 226] on div "Recipients All Subscribed Users Customer Groups Selected Customers Subscribed b…" at bounding box center [430, 183] width 537 height 154
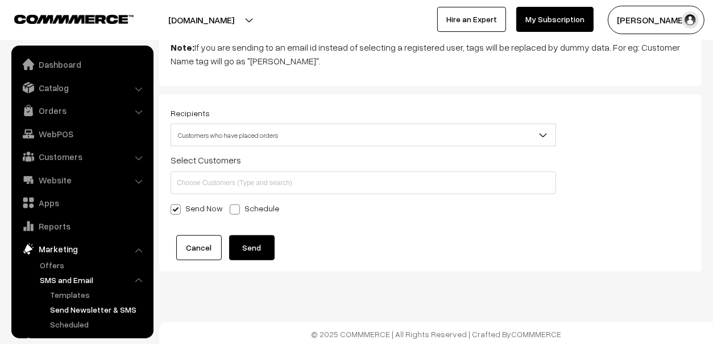
click at [343, 126] on span "Customers who have placed orders" at bounding box center [363, 135] width 385 height 20
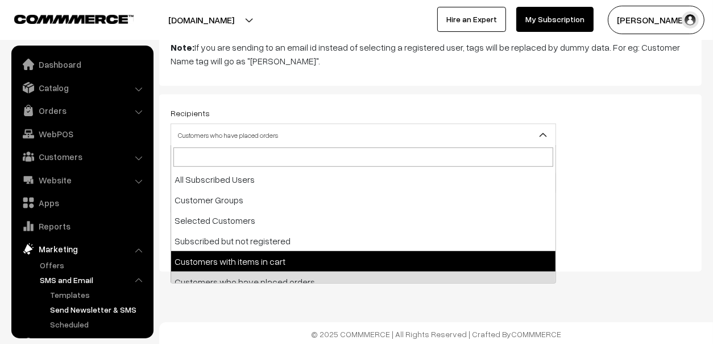
scroll to position [9, 0]
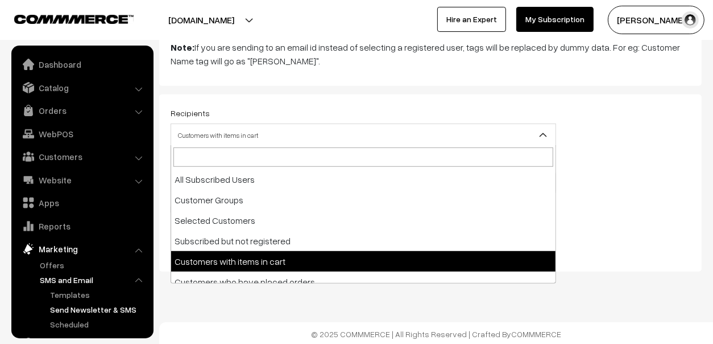
click at [302, 138] on span "Customers with items in cart" at bounding box center [363, 135] width 385 height 20
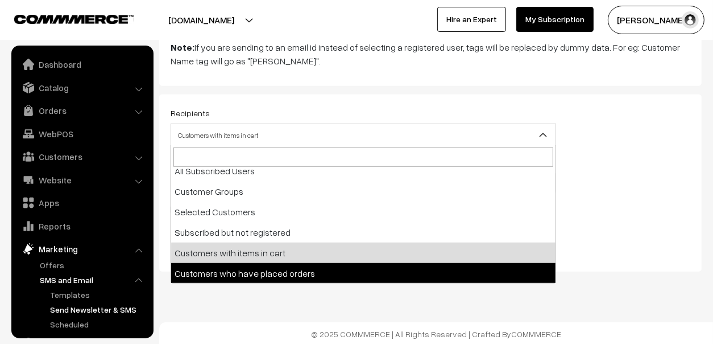
select select "6"
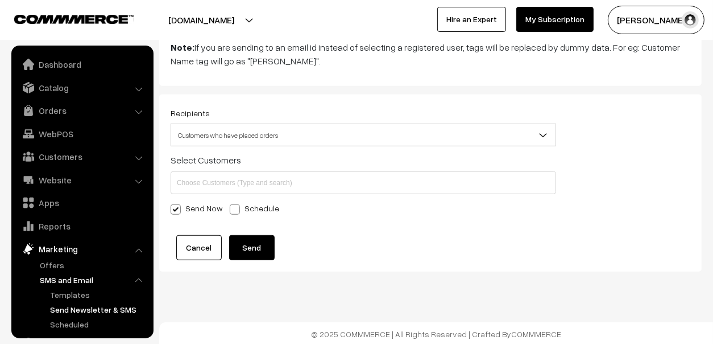
click at [323, 205] on div "Send Now Schedule" at bounding box center [364, 208] width 386 height 14
click at [254, 249] on button "Send" at bounding box center [252, 247] width 46 height 25
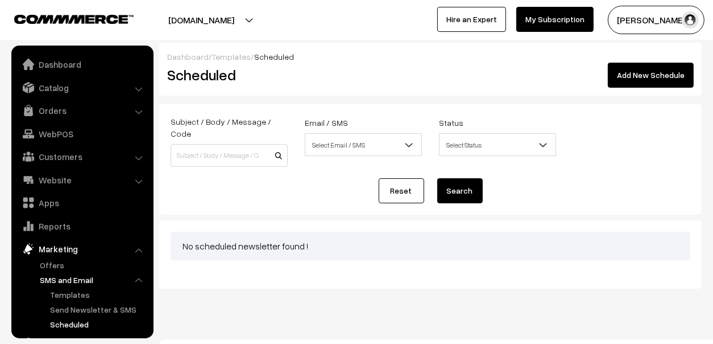
scroll to position [48, 0]
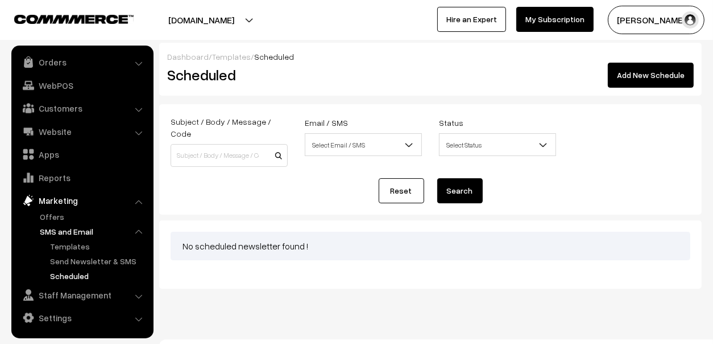
click at [89, 252] on ul "Templates Send Newsletter & SMS Scheduled" at bounding box center [94, 261] width 114 height 42
click at [89, 256] on link "Send Newsletter & SMS" at bounding box center [98, 261] width 102 height 12
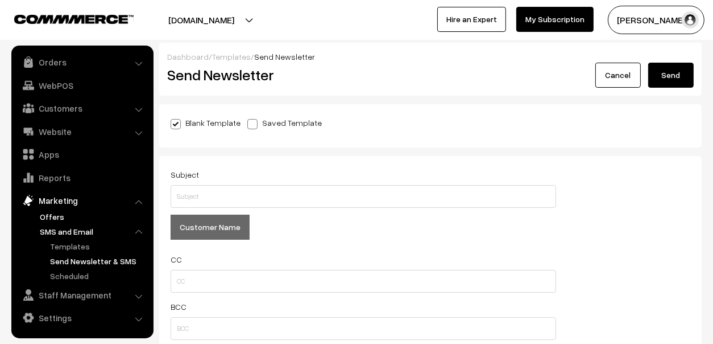
click at [54, 218] on link "Offers" at bounding box center [93, 217] width 113 height 12
click at [58, 215] on link "Offers" at bounding box center [93, 217] width 113 height 12
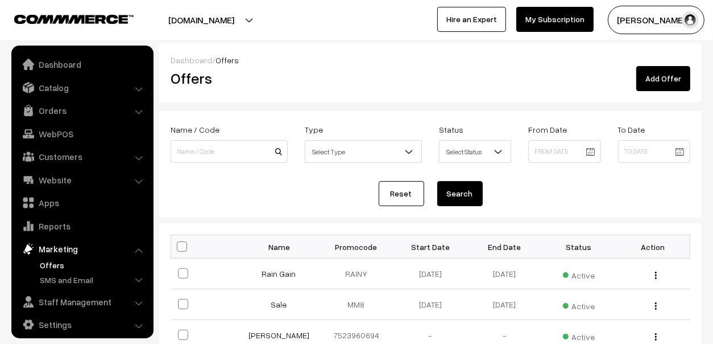
scroll to position [7, 0]
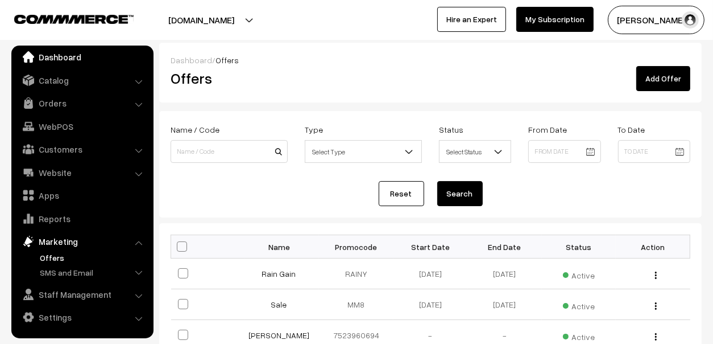
click at [67, 56] on link "Dashboard" at bounding box center [81, 57] width 135 height 20
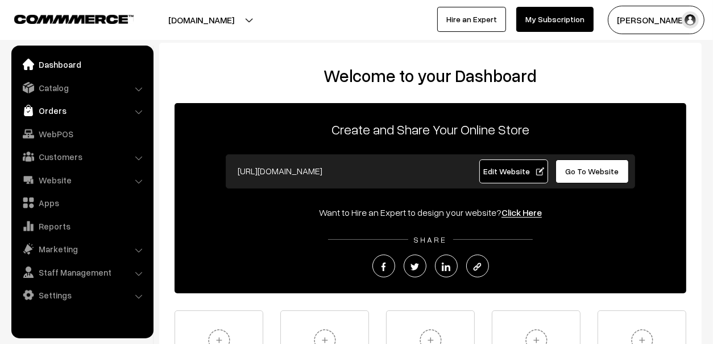
click at [42, 110] on link "Orders" at bounding box center [81, 110] width 135 height 20
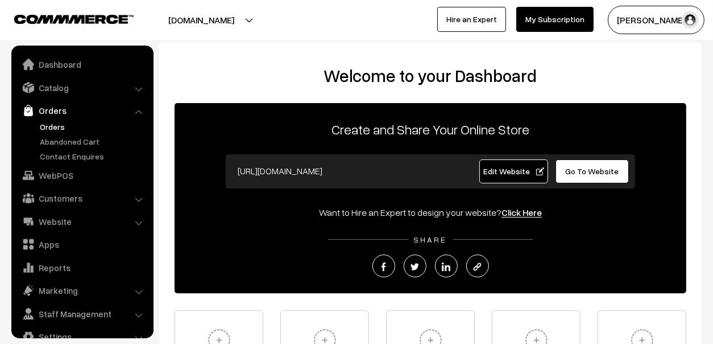
click at [48, 121] on link "Orders" at bounding box center [93, 127] width 113 height 12
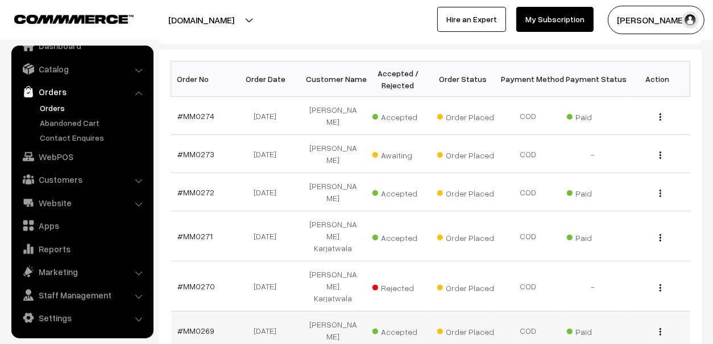
scroll to position [227, 0]
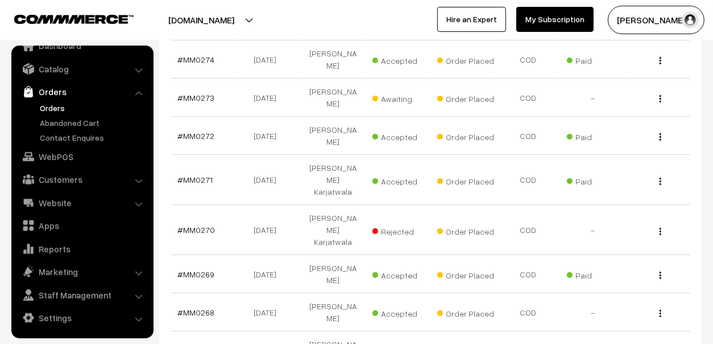
click at [47, 103] on link "Orders" at bounding box center [93, 108] width 113 height 12
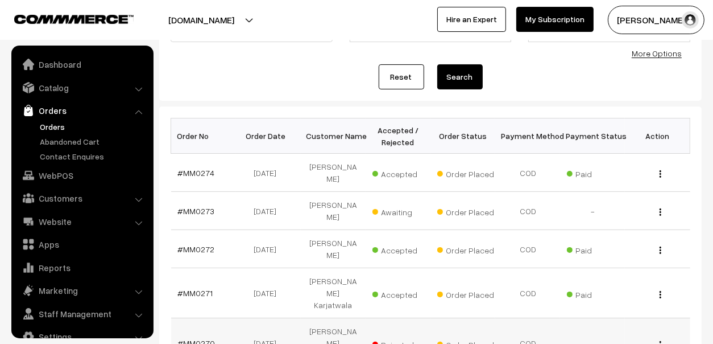
scroll to position [0, 0]
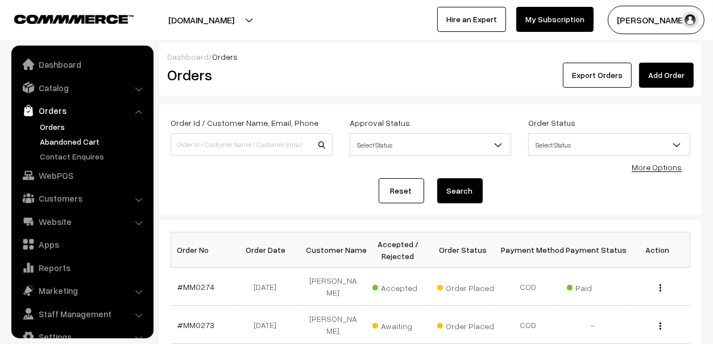
click at [59, 143] on link "Abandoned Cart" at bounding box center [93, 141] width 113 height 12
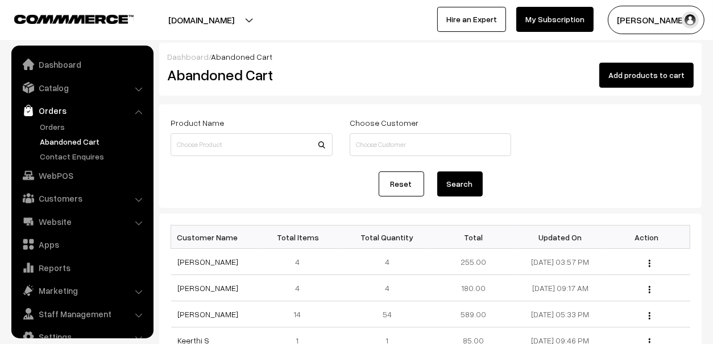
scroll to position [19, 0]
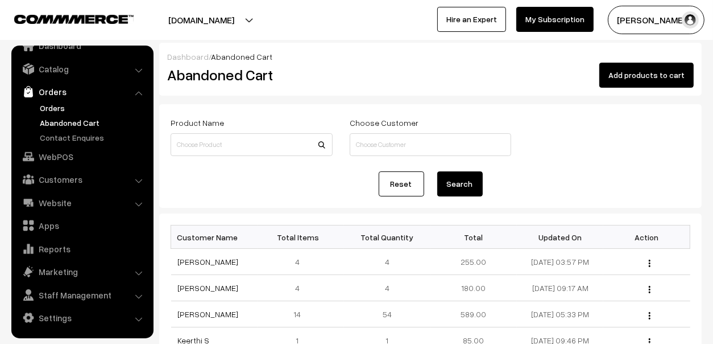
click at [52, 103] on link "Orders" at bounding box center [93, 108] width 113 height 12
click at [54, 88] on link "Orders" at bounding box center [81, 91] width 135 height 20
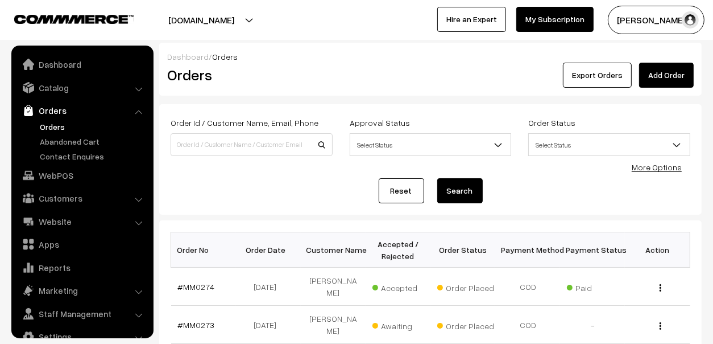
scroll to position [19, 0]
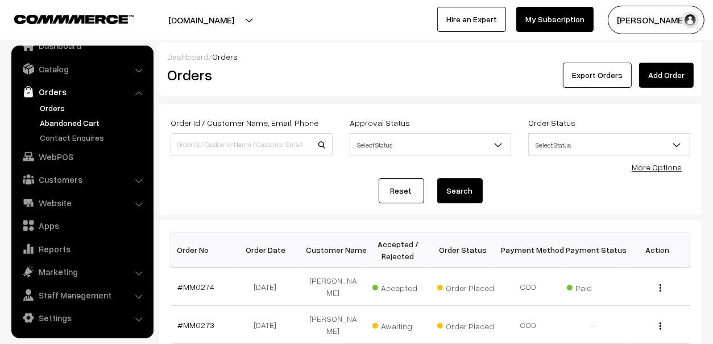
click at [54, 122] on link "Abandoned Cart" at bounding box center [93, 123] width 113 height 12
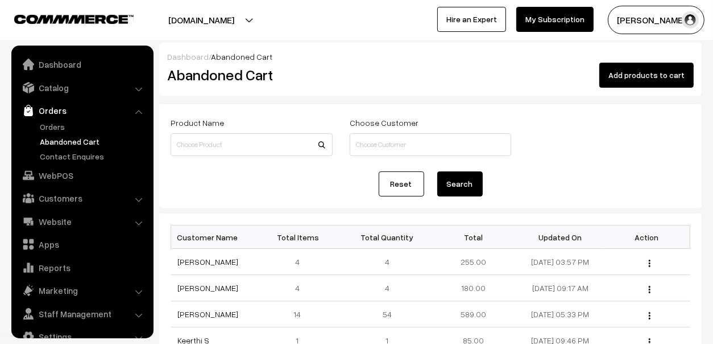
scroll to position [19, 0]
